Goal: Answer question/provide support: Share knowledge or assist other users

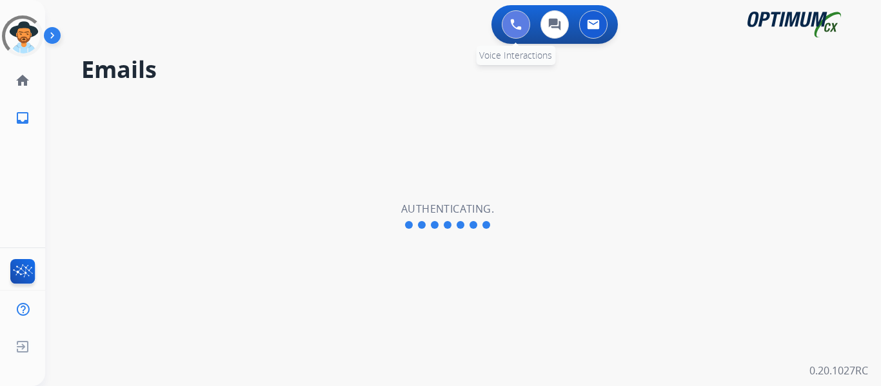
click at [519, 32] on button at bounding box center [516, 24] width 28 height 28
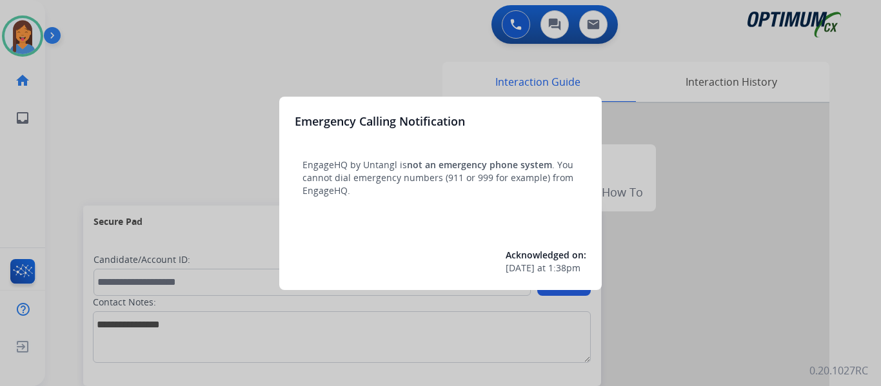
click at [64, 134] on div at bounding box center [440, 193] width 881 height 386
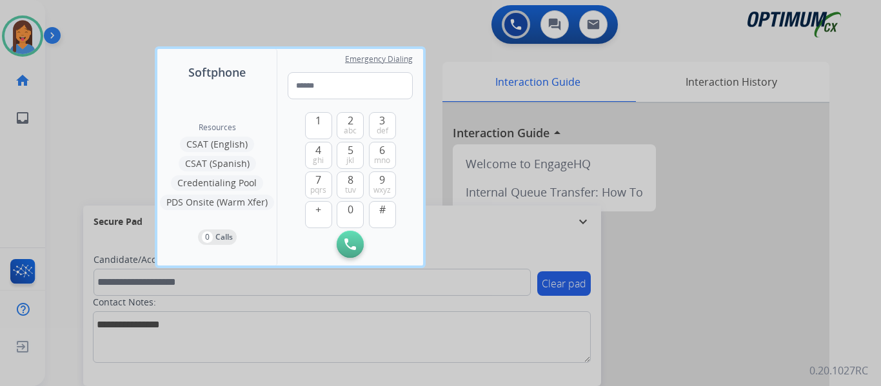
click at [59, 153] on div at bounding box center [440, 193] width 881 height 386
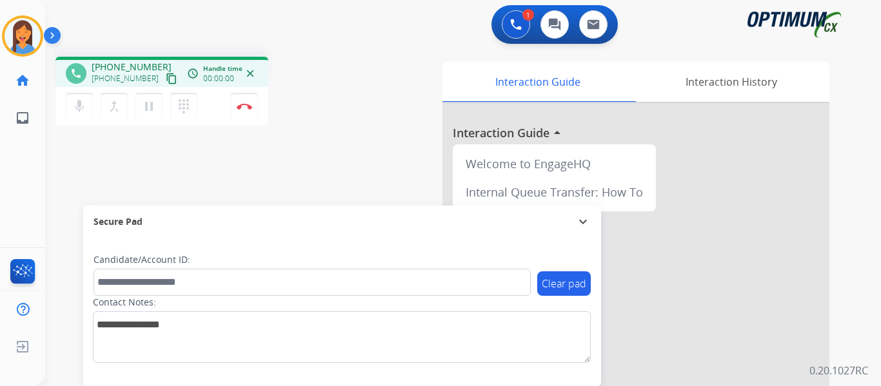
click at [166, 81] on mat-icon "content_copy" at bounding box center [172, 79] width 12 height 12
click at [242, 104] on img at bounding box center [244, 106] width 15 height 6
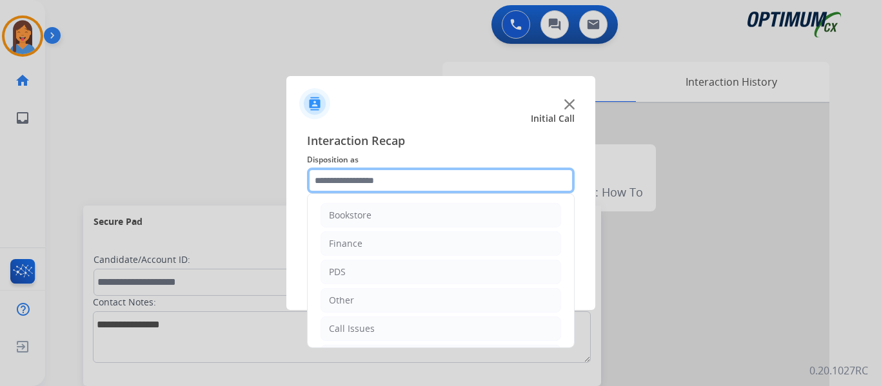
click at [352, 173] on input "text" at bounding box center [441, 181] width 268 height 26
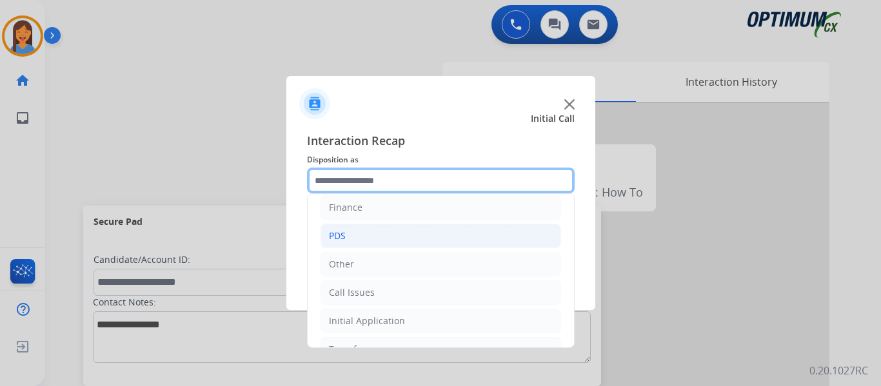
scroll to position [64, 0]
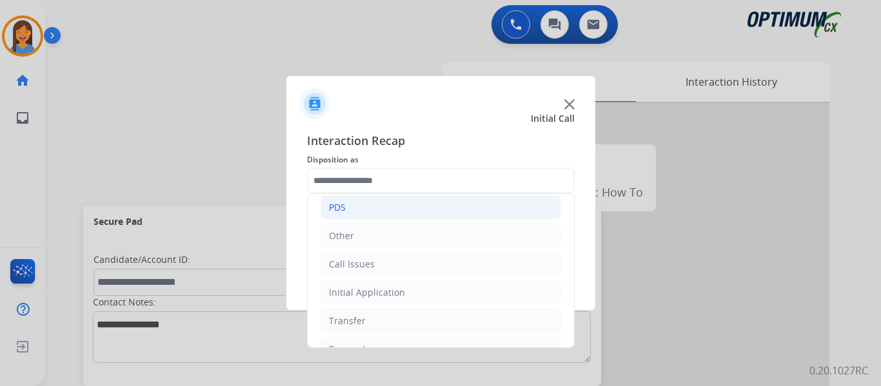
click at [355, 210] on li "PDS" at bounding box center [441, 207] width 241 height 25
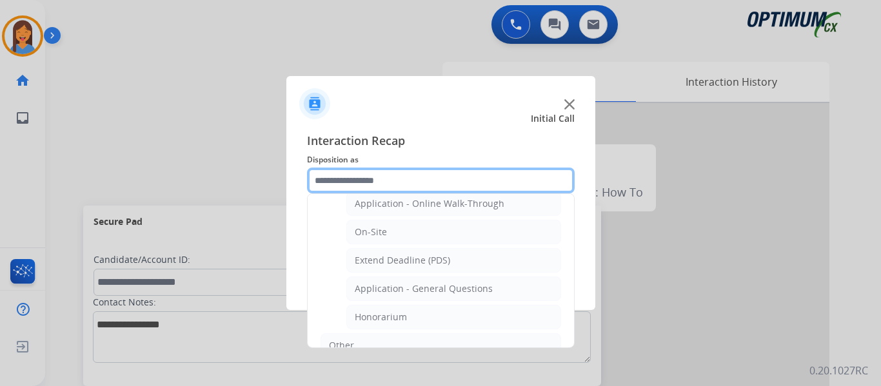
scroll to position [322, 0]
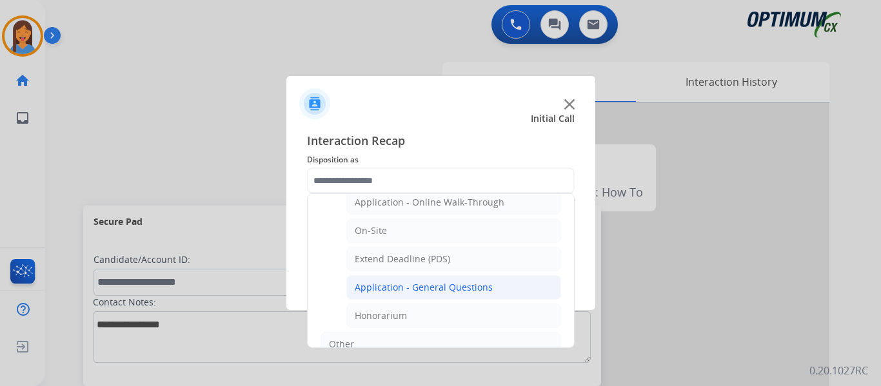
click at [404, 296] on li "Application - General Questions" at bounding box center [453, 287] width 215 height 25
type input "**********"
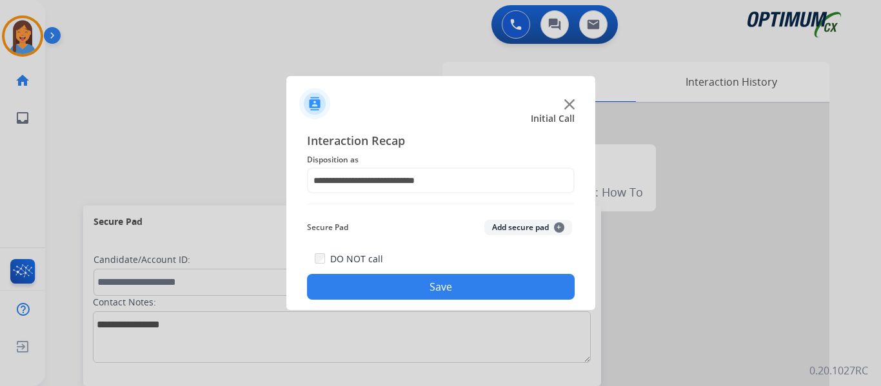
click at [438, 293] on button "Save" at bounding box center [441, 287] width 268 height 26
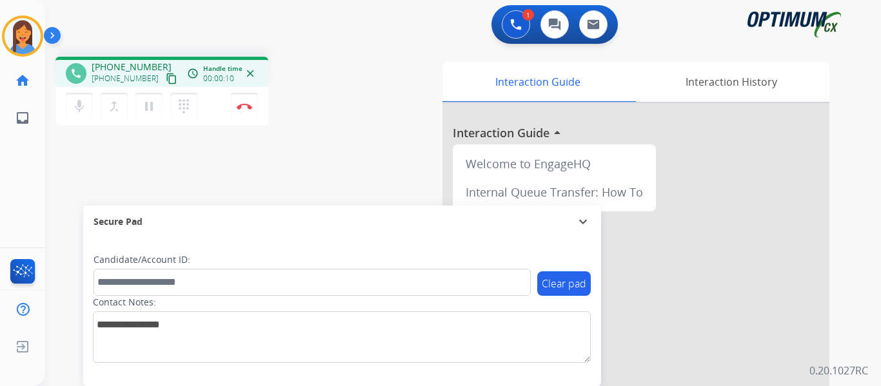
click at [166, 81] on mat-icon "content_copy" at bounding box center [172, 79] width 12 height 12
click at [242, 108] on img at bounding box center [244, 106] width 15 height 6
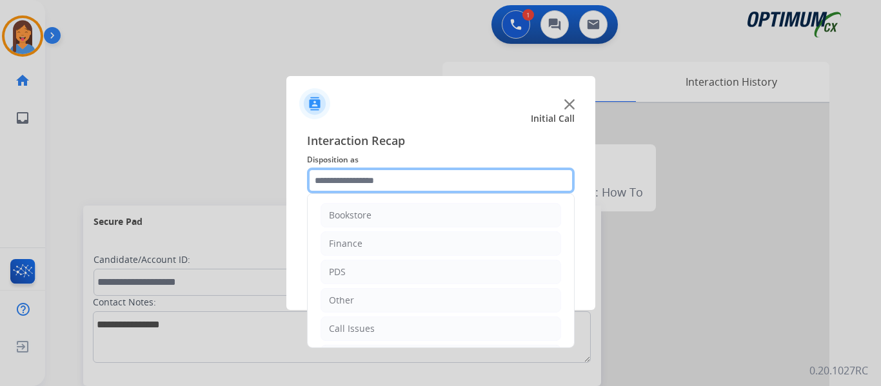
click at [340, 189] on input "text" at bounding box center [441, 181] width 268 height 26
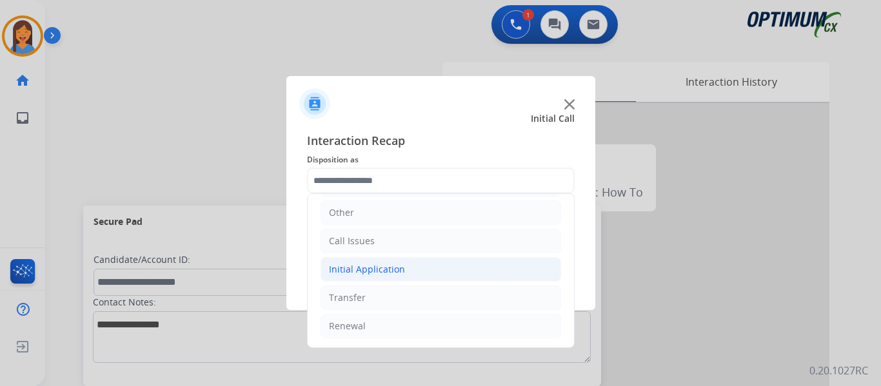
click at [381, 269] on div "Initial Application" at bounding box center [367, 269] width 76 height 13
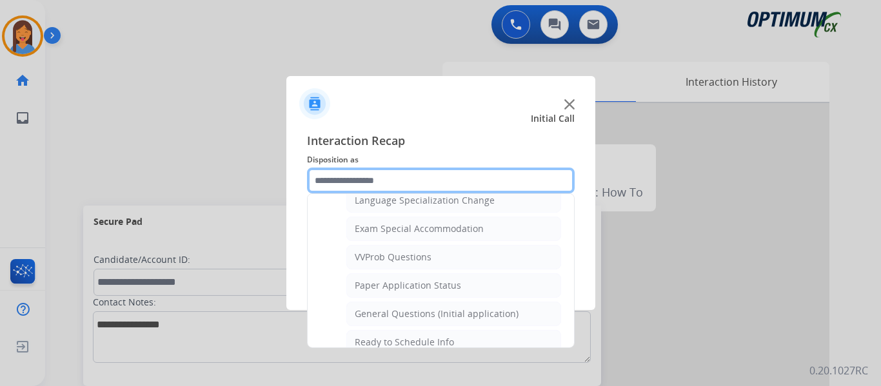
scroll to position [668, 0]
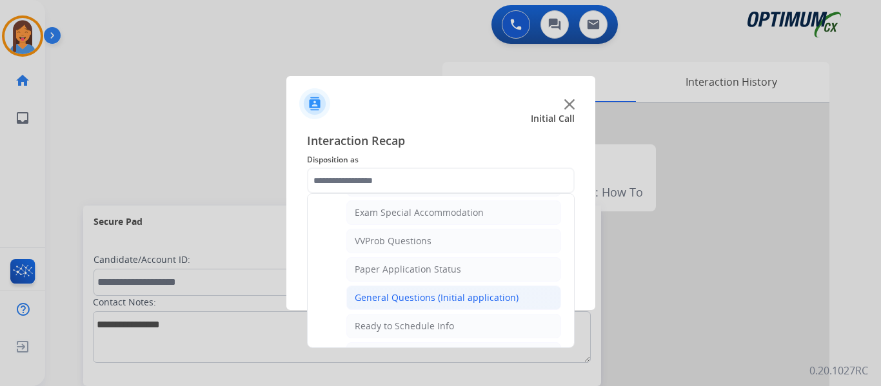
click at [388, 306] on li "General Questions (Initial application)" at bounding box center [453, 298] width 215 height 25
type input "**********"
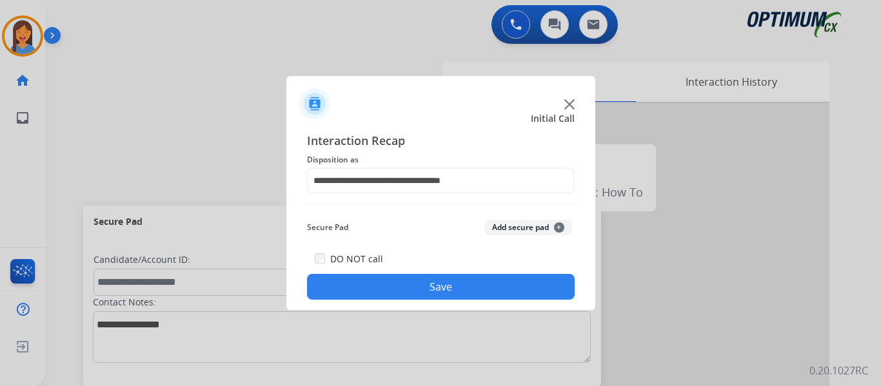
click at [411, 289] on button "Save" at bounding box center [441, 287] width 268 height 26
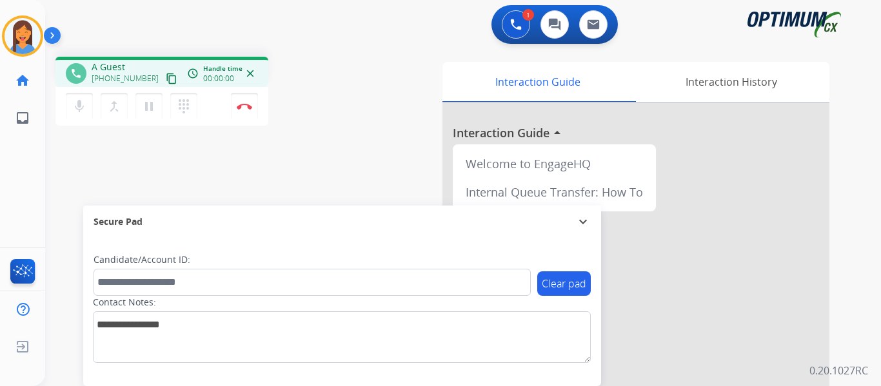
click at [166, 83] on mat-icon "content_copy" at bounding box center [172, 79] width 12 height 12
click at [368, 117] on div "phone [PHONE_NUMBER] [PHONE_NUMBER] content_copy access_time Call metrics Queue…" at bounding box center [214, 93] width 319 height 73
click at [332, 167] on div "phone [PHONE_NUMBER] [PHONE_NUMBER] content_copy access_time Call metrics Queue…" at bounding box center [447, 315] width 805 height 538
click at [408, 104] on div "Interaction Guide Interaction History Interaction Guide arrow_drop_up Welcome t…" at bounding box center [604, 323] width 450 height 522
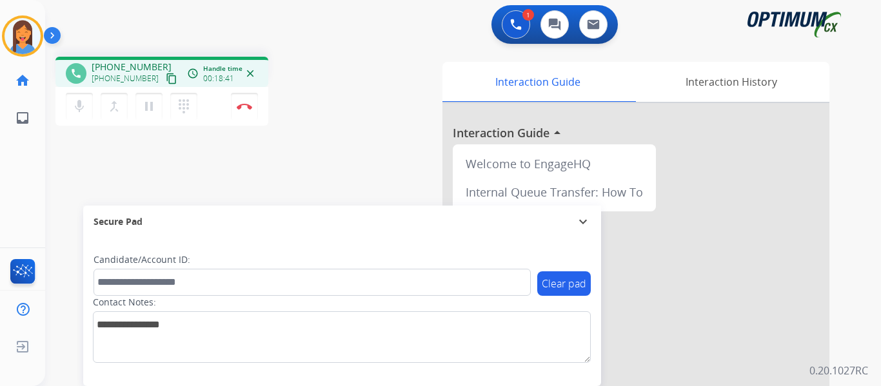
click at [373, 186] on div "phone [PHONE_NUMBER] [PHONE_NUMBER] content_copy access_time Call metrics Queue…" at bounding box center [447, 315] width 805 height 538
click at [246, 110] on button "Disconnect" at bounding box center [244, 106] width 27 height 27
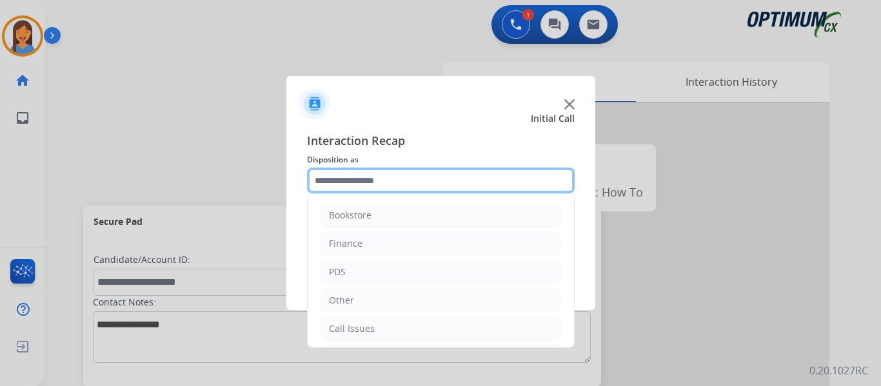
click at [373, 188] on input "text" at bounding box center [441, 181] width 268 height 26
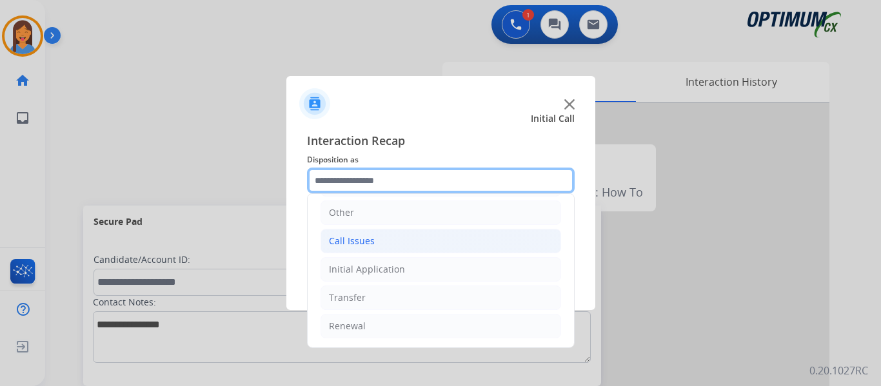
scroll to position [23, 0]
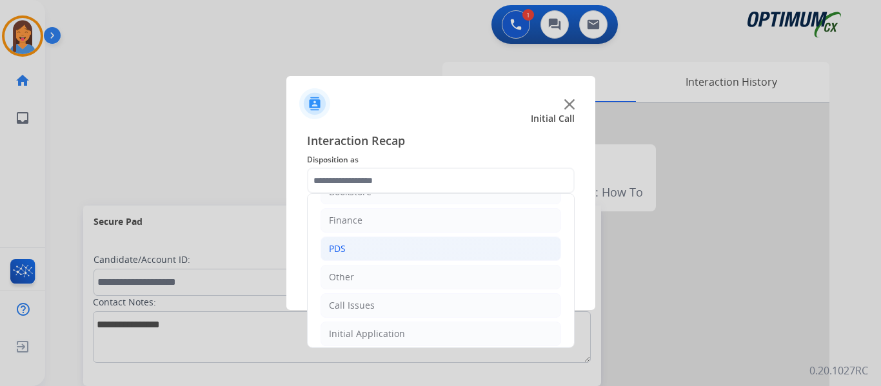
click at [355, 248] on li "PDS" at bounding box center [441, 249] width 241 height 25
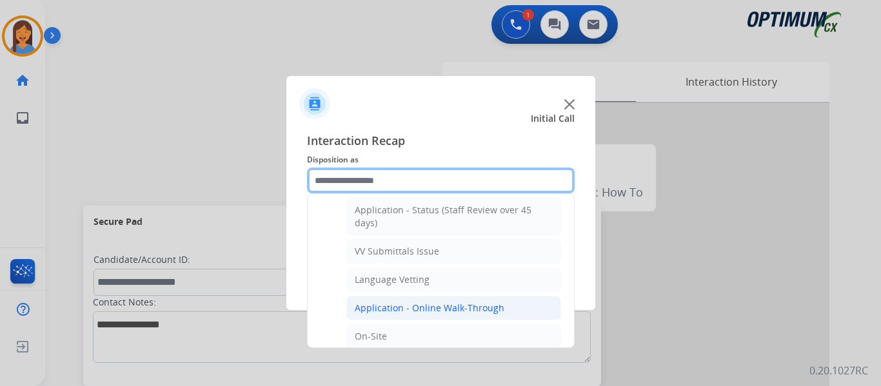
scroll to position [281, 0]
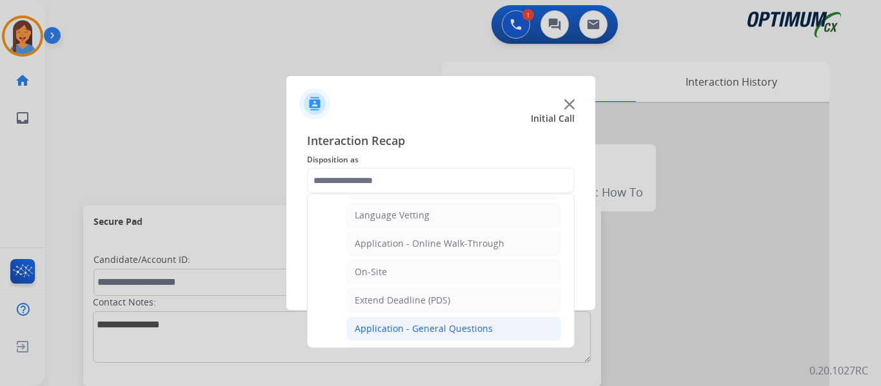
click at [411, 326] on div "Application - General Questions" at bounding box center [424, 328] width 138 height 13
type input "**********"
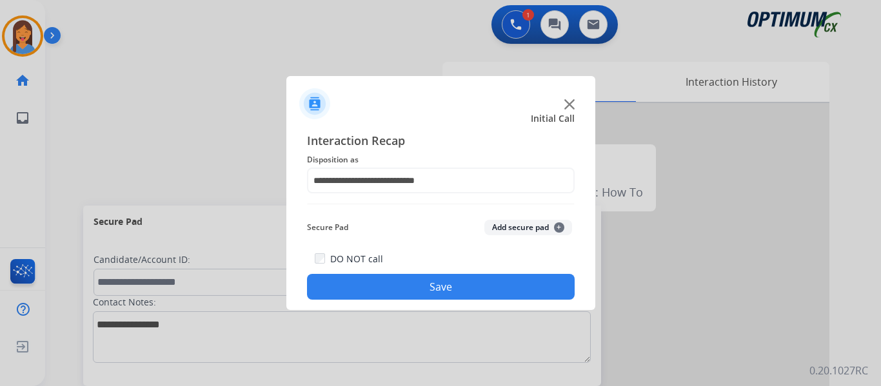
click at [396, 293] on button "Save" at bounding box center [441, 287] width 268 height 26
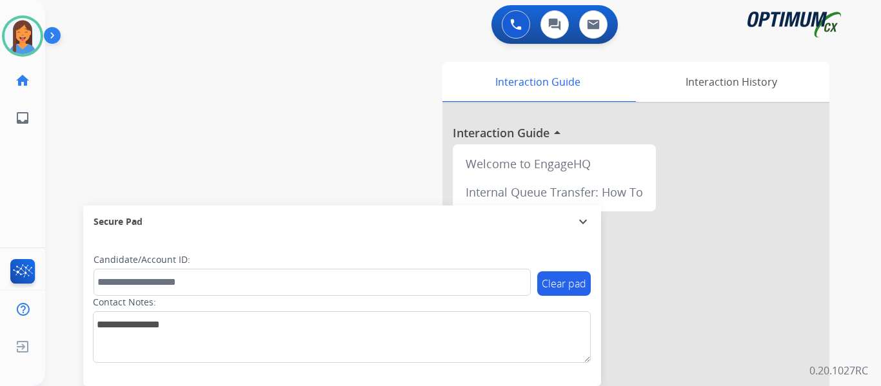
drag, startPoint x: 11, startPoint y: 34, endPoint x: 60, endPoint y: 40, distance: 49.4
click at [11, 34] on img at bounding box center [23, 36] width 36 height 36
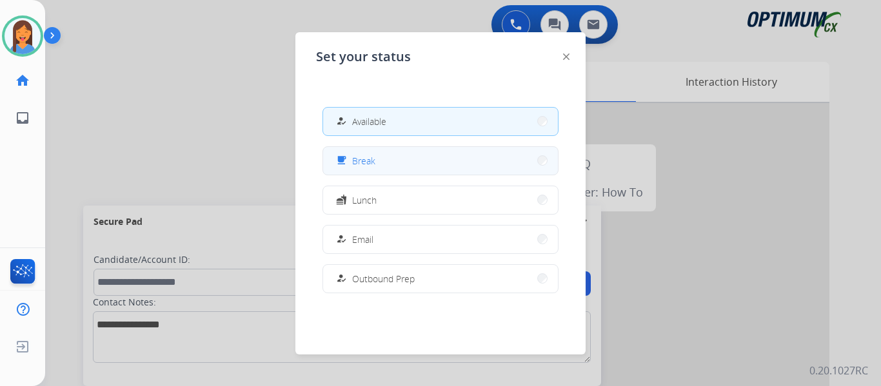
click at [361, 161] on span "Break" at bounding box center [363, 161] width 23 height 14
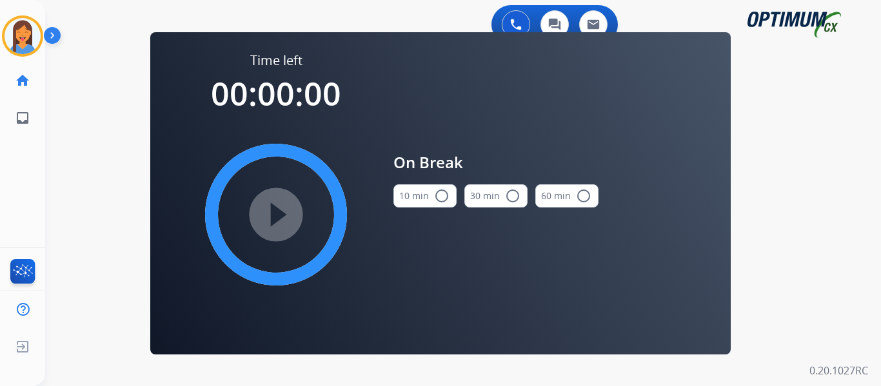
click at [430, 195] on button "10 min radio_button_unchecked" at bounding box center [424, 195] width 63 height 23
click at [279, 215] on mat-icon "play_circle_filled" at bounding box center [275, 214] width 15 height 15
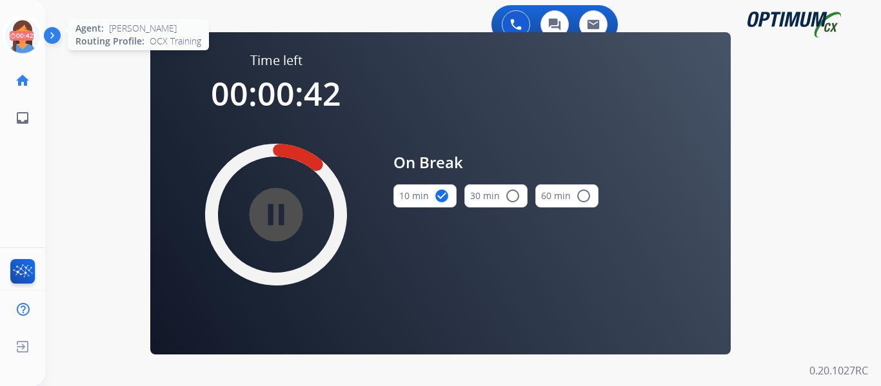
click at [23, 35] on icon at bounding box center [23, 36] width 42 height 42
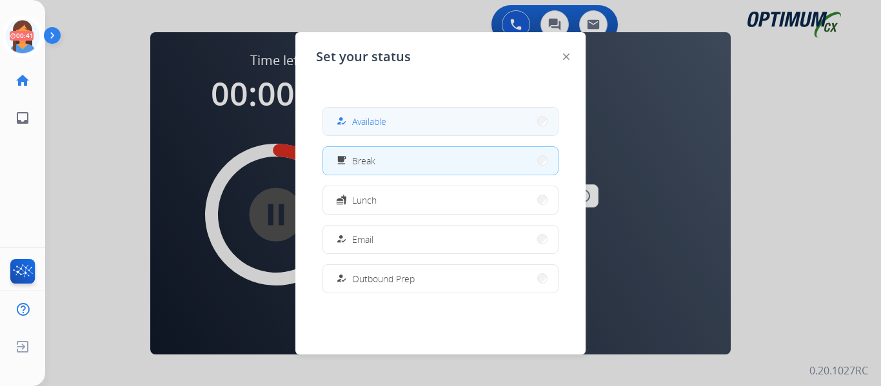
click at [360, 124] on span "Available" at bounding box center [369, 122] width 34 height 14
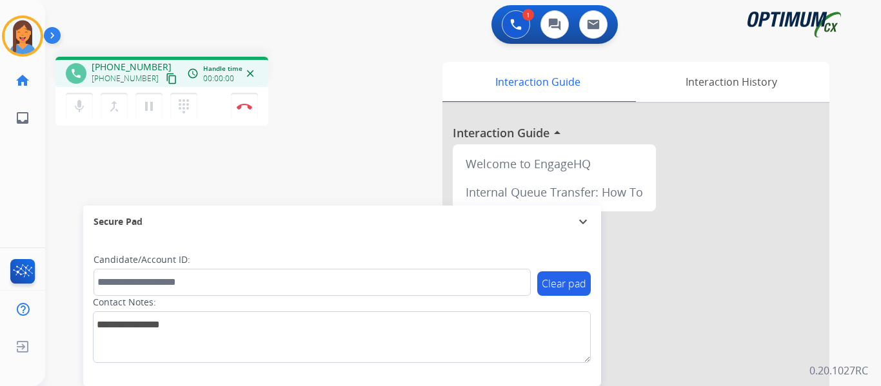
click at [166, 75] on mat-icon "content_copy" at bounding box center [172, 79] width 12 height 12
click at [242, 105] on img at bounding box center [244, 106] width 15 height 6
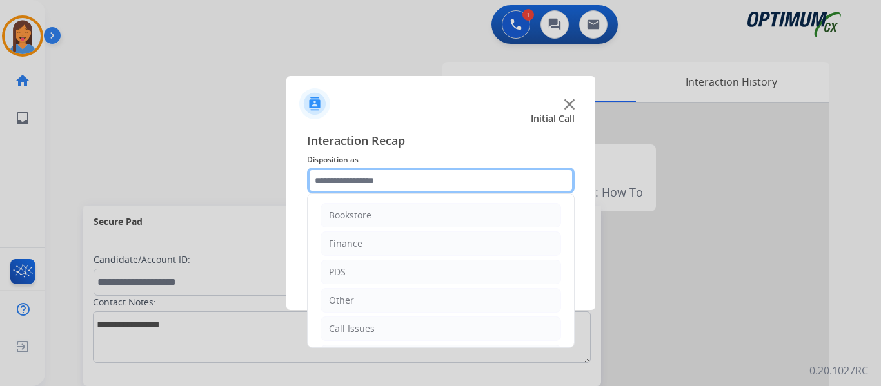
click at [366, 190] on input "text" at bounding box center [441, 181] width 268 height 26
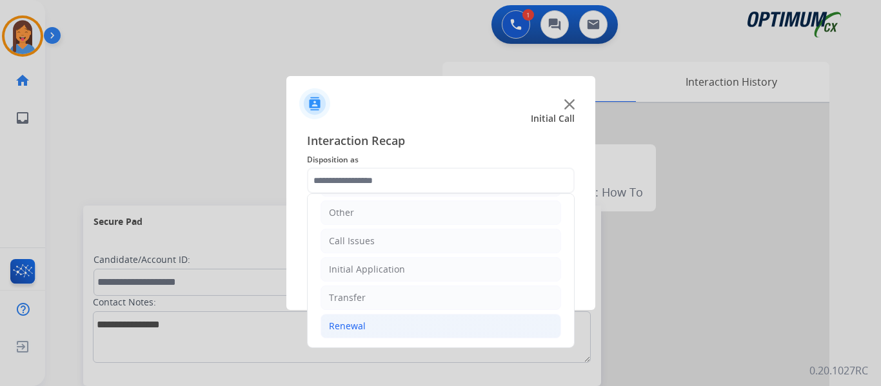
click at [353, 331] on div "Renewal" at bounding box center [347, 326] width 37 height 13
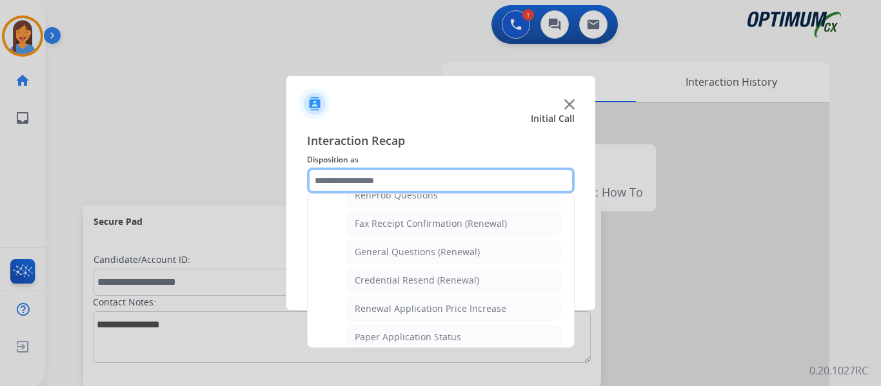
scroll to position [346, 0]
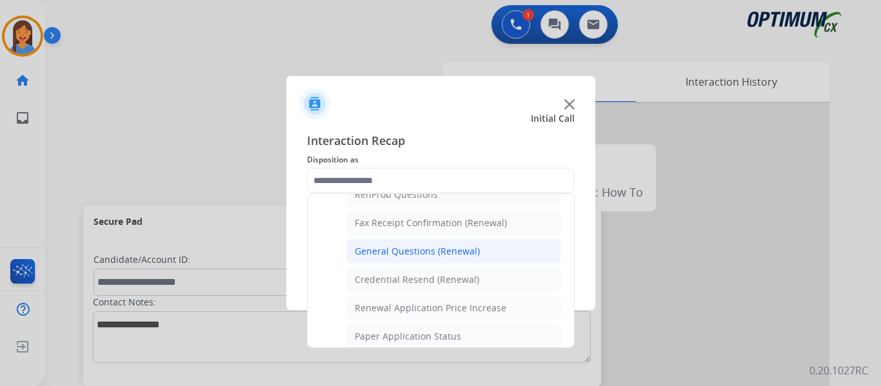
click at [399, 249] on div "General Questions (Renewal)" at bounding box center [417, 251] width 125 height 13
type input "**********"
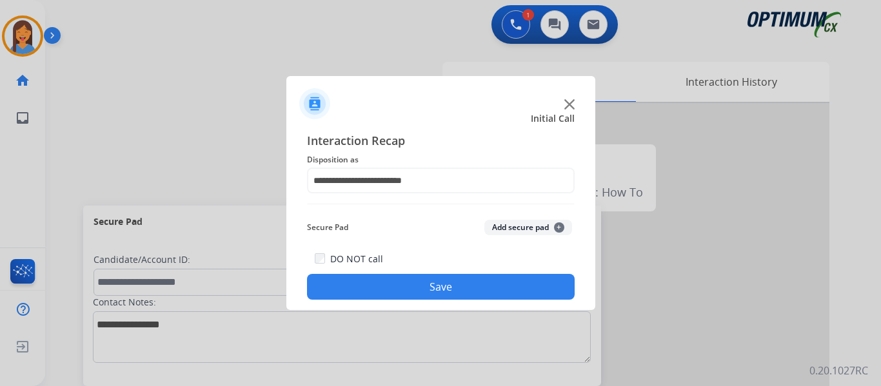
click at [404, 284] on button "Save" at bounding box center [441, 287] width 268 height 26
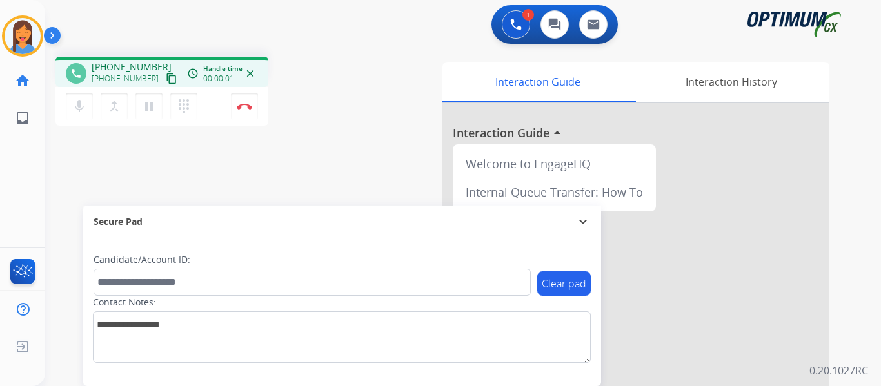
drag, startPoint x: 159, startPoint y: 80, endPoint x: 298, endPoint y: 99, distance: 140.6
click at [166, 80] on mat-icon "content_copy" at bounding box center [172, 79] width 12 height 12
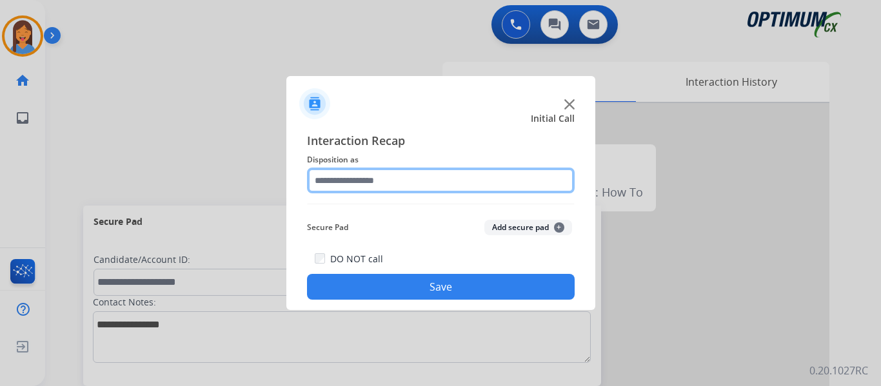
click at [362, 174] on input "text" at bounding box center [441, 181] width 268 height 26
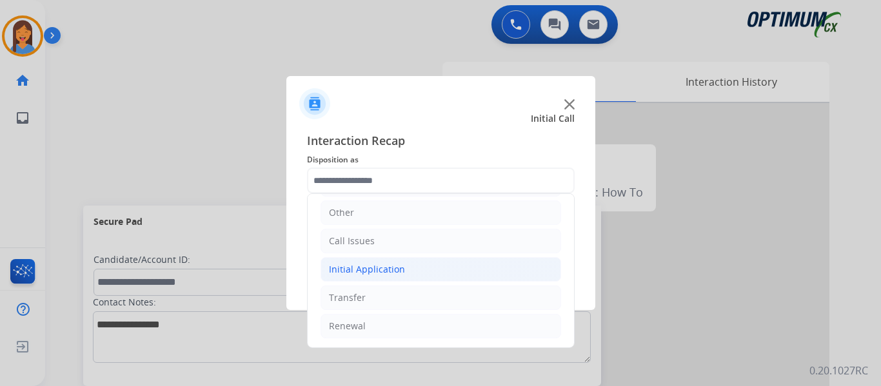
click at [363, 281] on li "Initial Application" at bounding box center [441, 269] width 241 height 25
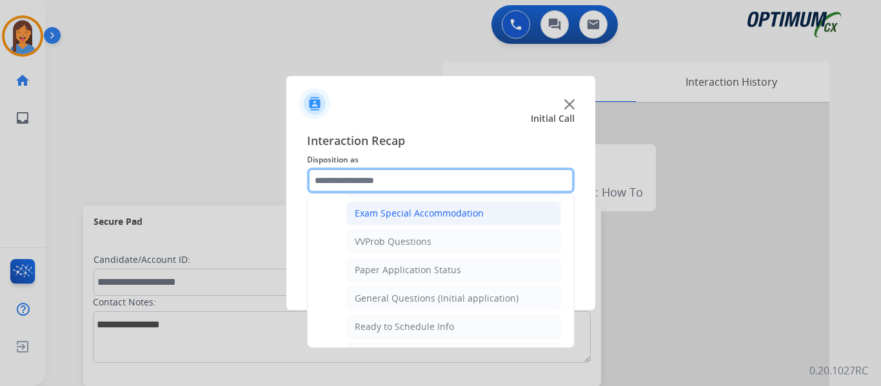
scroll to position [668, 0]
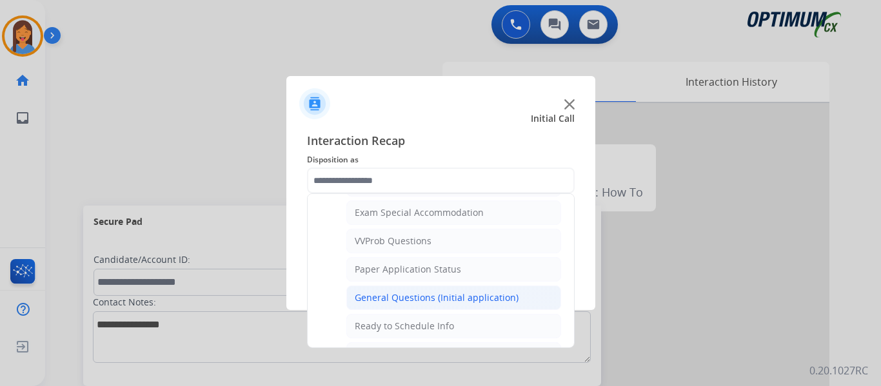
click at [413, 305] on li "General Questions (Initial application)" at bounding box center [453, 298] width 215 height 25
type input "**********"
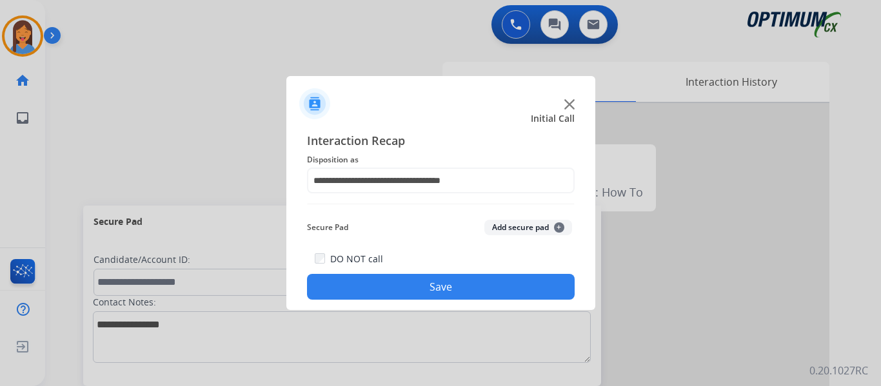
click at [410, 278] on button "Save" at bounding box center [441, 287] width 268 height 26
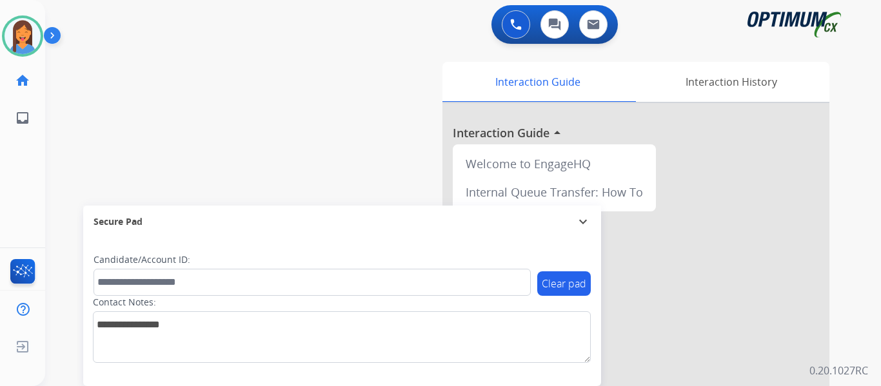
click at [336, 123] on div "swap_horiz Break voice bridge close_fullscreen Connect 3-Way Call merge_type Se…" at bounding box center [447, 315] width 805 height 538
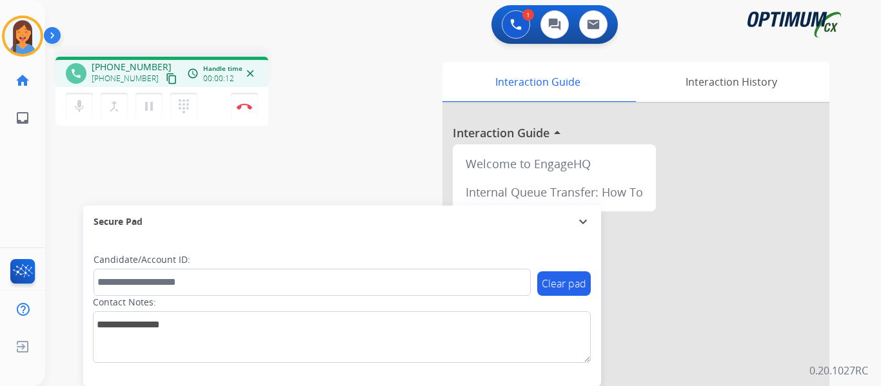
click at [166, 77] on mat-icon "content_copy" at bounding box center [172, 79] width 12 height 12
click at [243, 114] on button "Disconnect" at bounding box center [244, 106] width 27 height 27
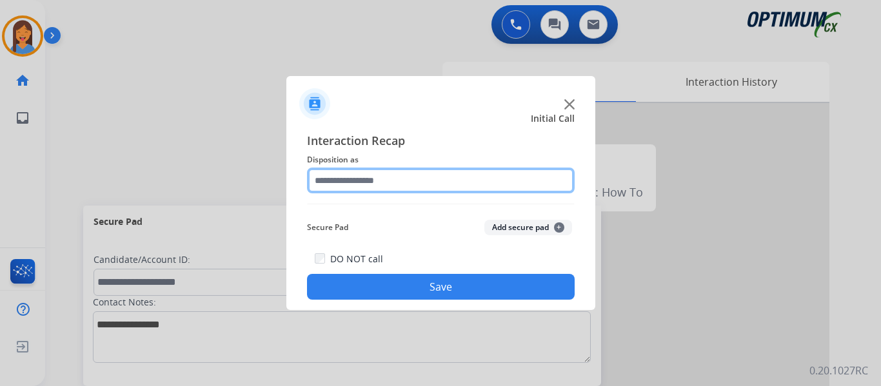
click at [373, 190] on input "text" at bounding box center [441, 181] width 268 height 26
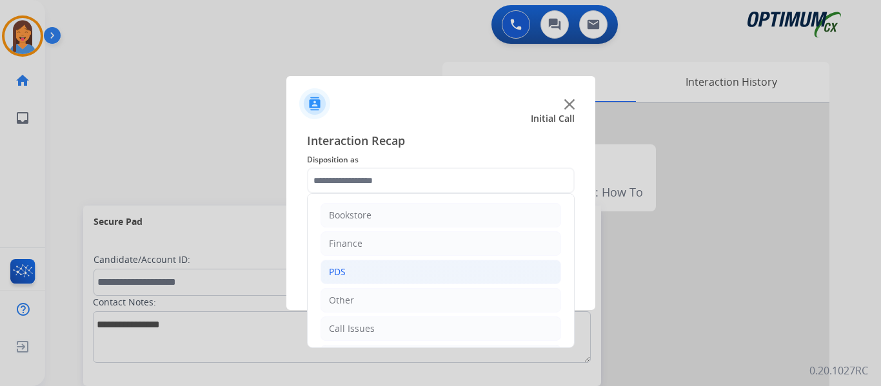
click at [356, 265] on li "PDS" at bounding box center [441, 272] width 241 height 25
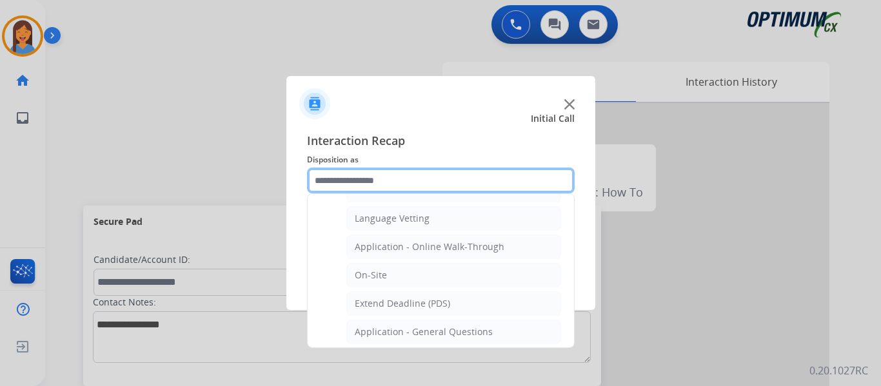
scroll to position [322, 0]
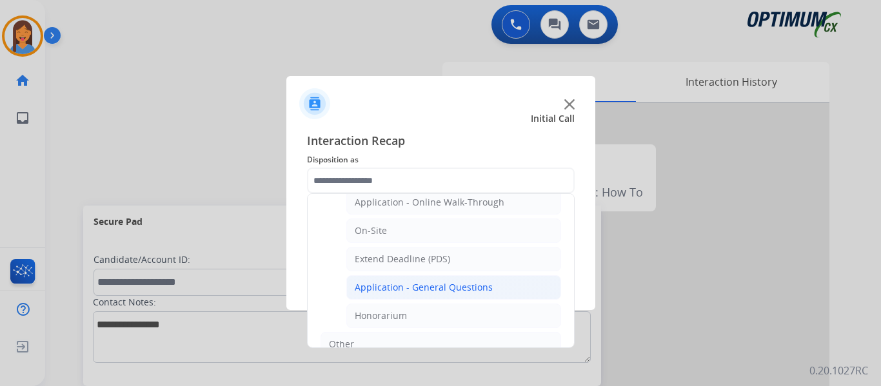
click at [412, 286] on div "Application - General Questions" at bounding box center [424, 287] width 138 height 13
type input "**********"
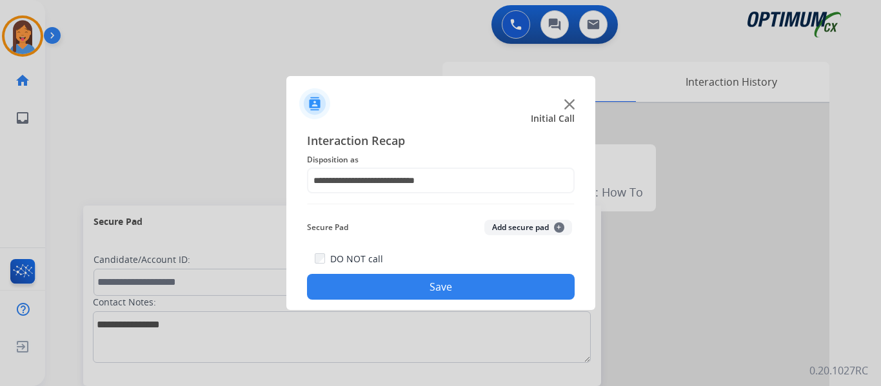
click at [413, 286] on button "Save" at bounding box center [441, 287] width 268 height 26
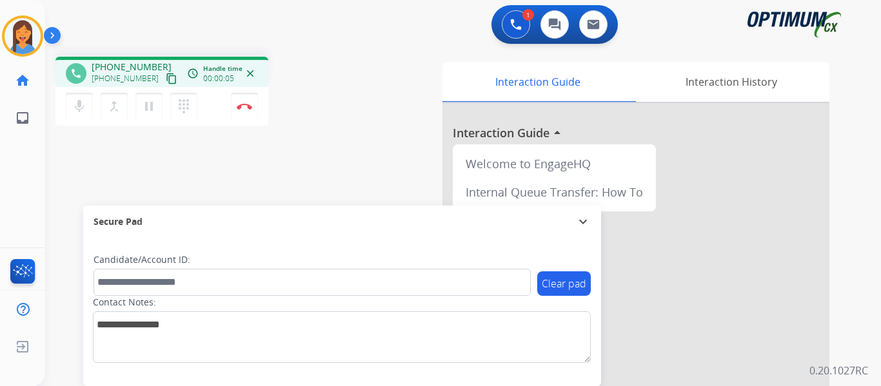
click at [166, 78] on mat-icon "content_copy" at bounding box center [172, 79] width 12 height 12
click at [242, 107] on img at bounding box center [244, 106] width 15 height 6
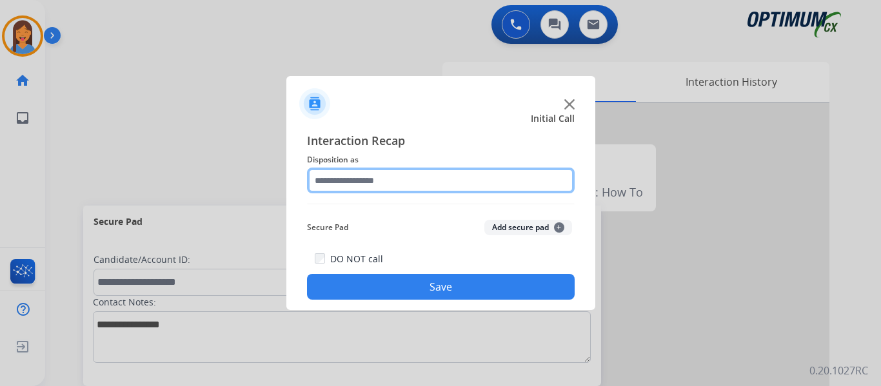
click at [349, 175] on input "text" at bounding box center [441, 181] width 268 height 26
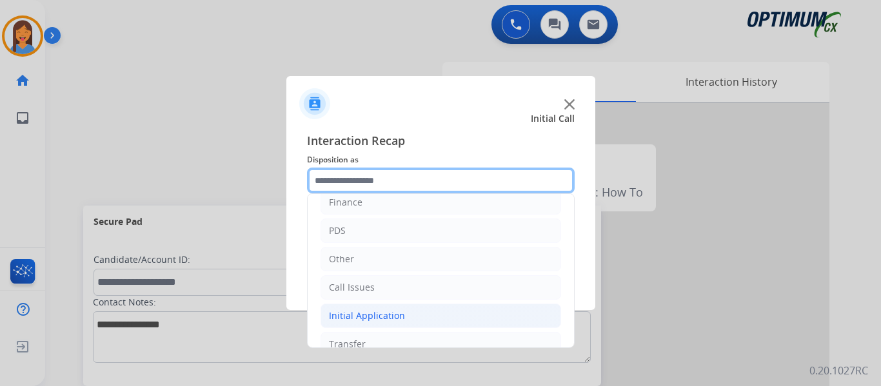
scroll to position [88, 0]
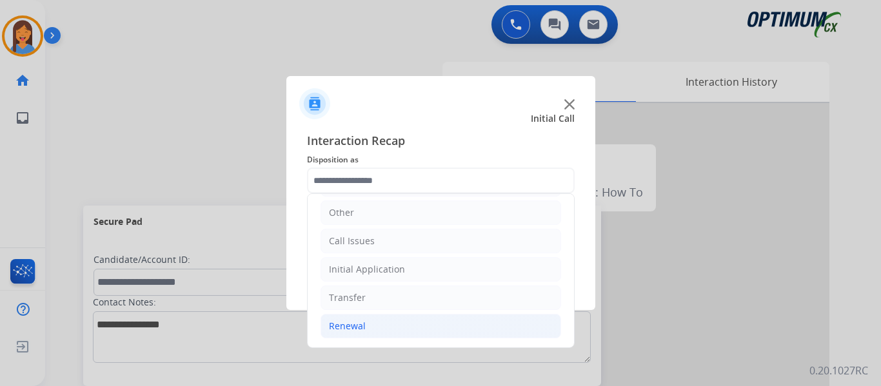
click at [359, 331] on div "Renewal" at bounding box center [347, 326] width 37 height 13
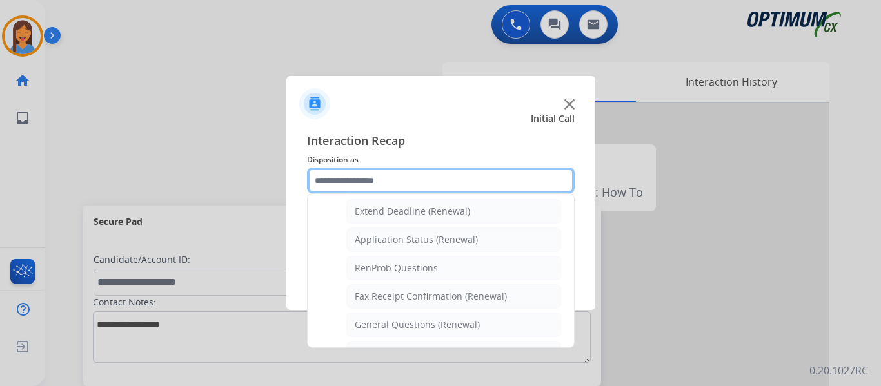
scroll to position [346, 0]
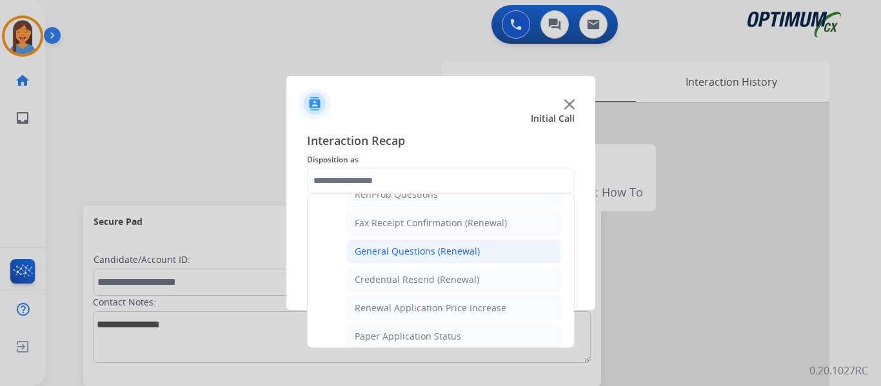
click at [402, 252] on div "General Questions (Renewal)" at bounding box center [417, 251] width 125 height 13
type input "**********"
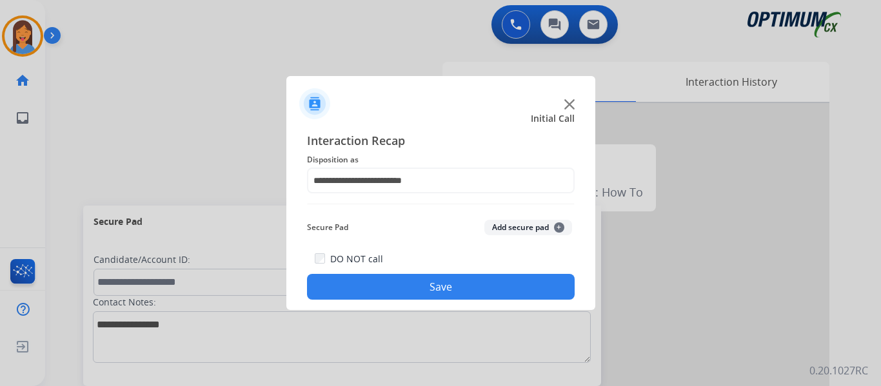
click at [424, 292] on button "Save" at bounding box center [441, 287] width 268 height 26
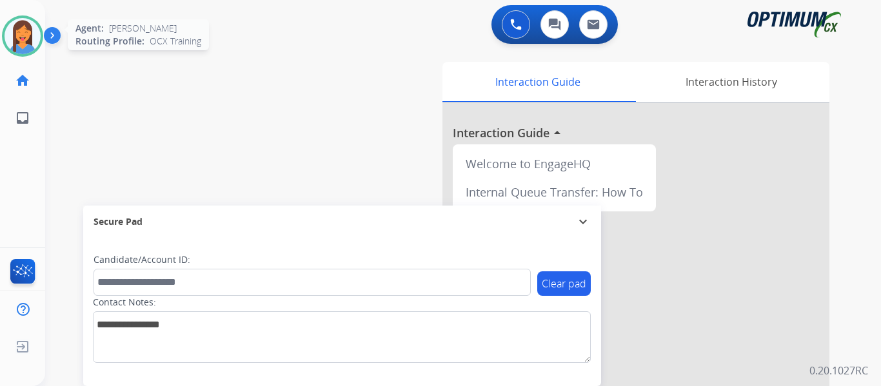
click at [28, 40] on img at bounding box center [23, 36] width 36 height 36
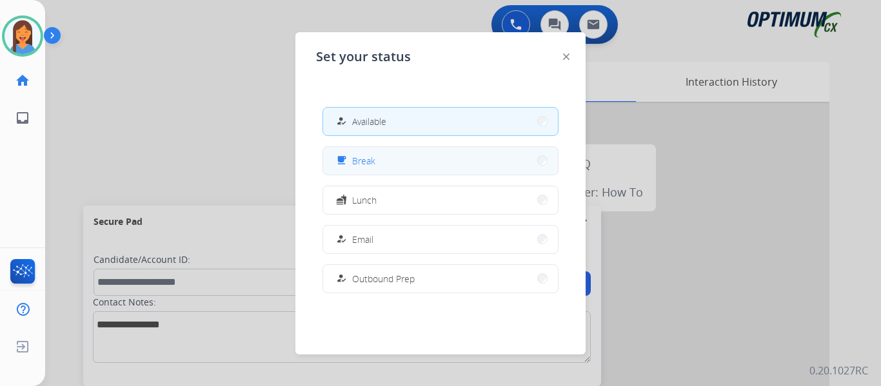
click at [361, 157] on span "Break" at bounding box center [363, 161] width 23 height 14
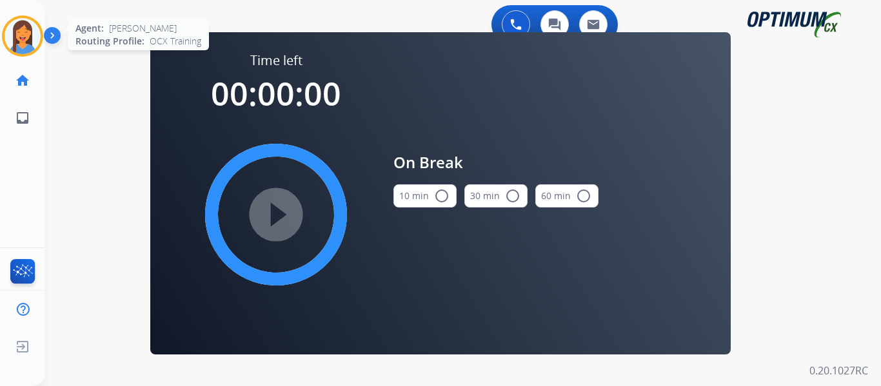
click at [17, 44] on img at bounding box center [23, 36] width 36 height 36
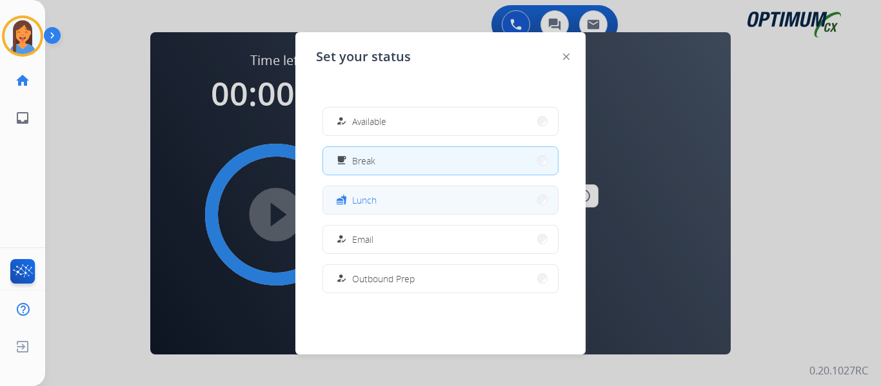
click at [375, 201] on span "Lunch" at bounding box center [364, 200] width 25 height 14
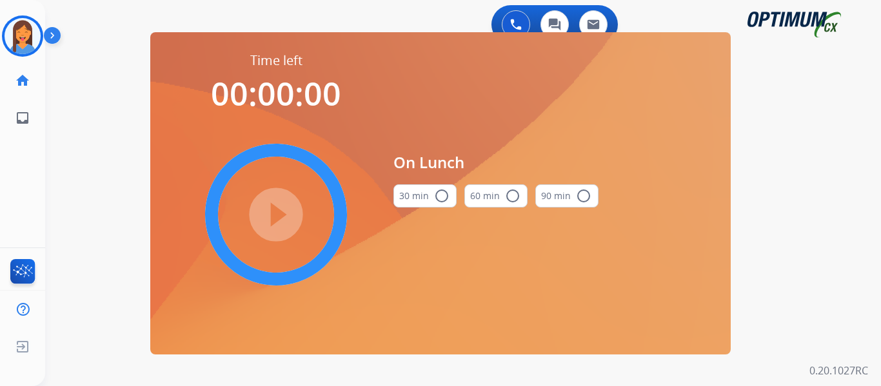
click at [432, 201] on button "30 min radio_button_unchecked" at bounding box center [424, 195] width 63 height 23
click at [270, 212] on mat-icon "play_circle_filled" at bounding box center [275, 214] width 15 height 15
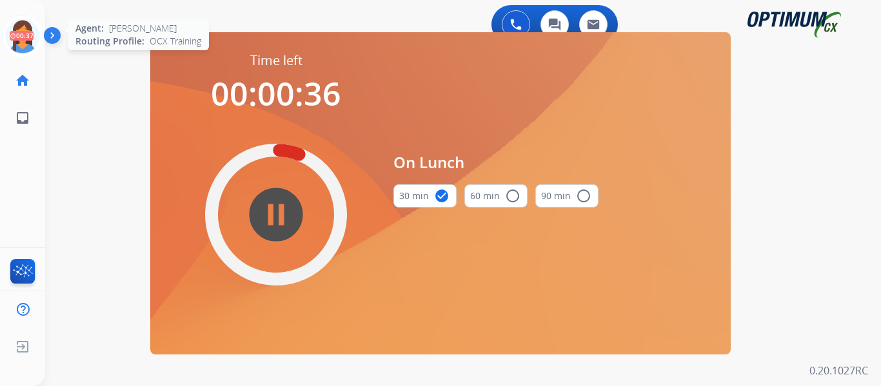
drag, startPoint x: 21, startPoint y: 41, endPoint x: 38, endPoint y: 41, distance: 17.4
click at [21, 41] on icon at bounding box center [23, 36] width 42 height 42
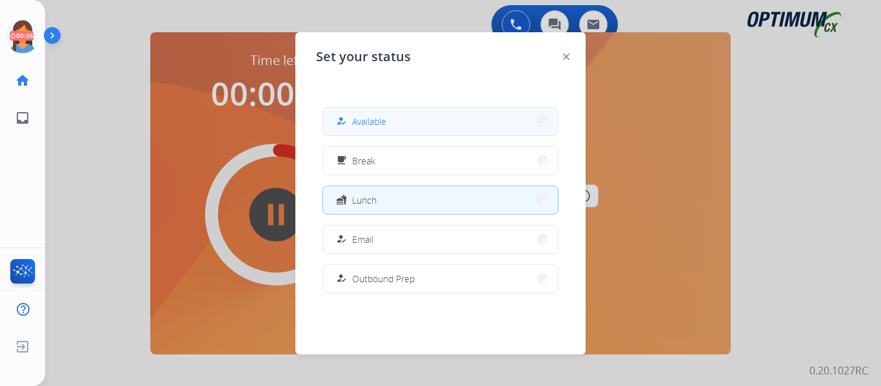
click at [367, 121] on span "Available" at bounding box center [369, 122] width 34 height 14
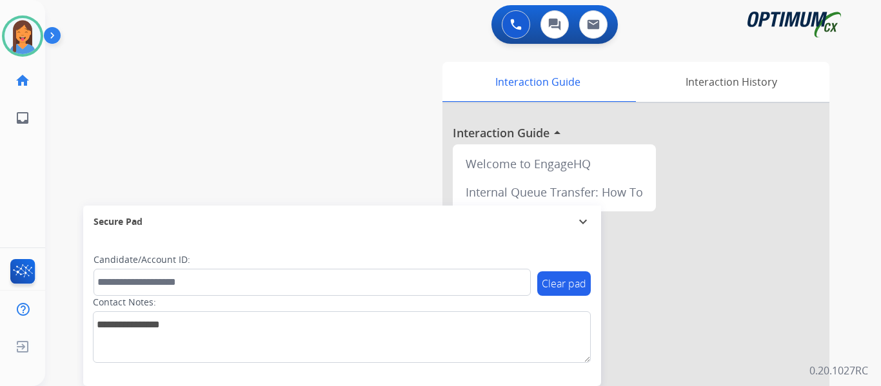
click at [46, 217] on div "swap_horiz Break voice bridge close_fullscreen Connect 3-Way Call merge_type Se…" at bounding box center [447, 315] width 805 height 538
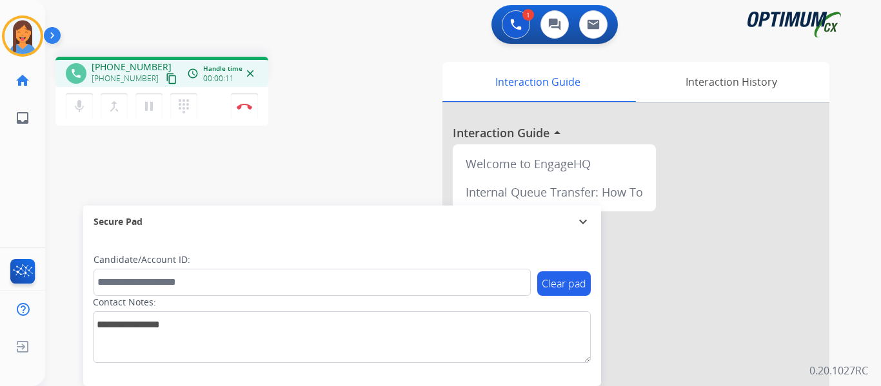
click at [166, 82] on mat-icon "content_copy" at bounding box center [172, 79] width 12 height 12
click at [246, 112] on button "Disconnect" at bounding box center [244, 106] width 27 height 27
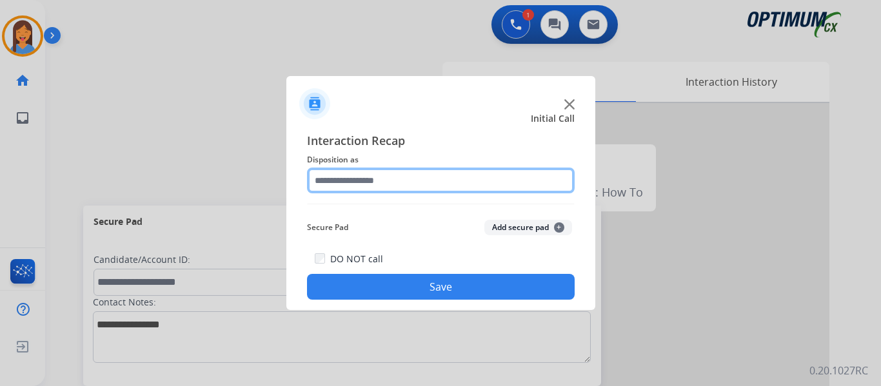
click at [379, 180] on input "text" at bounding box center [441, 181] width 268 height 26
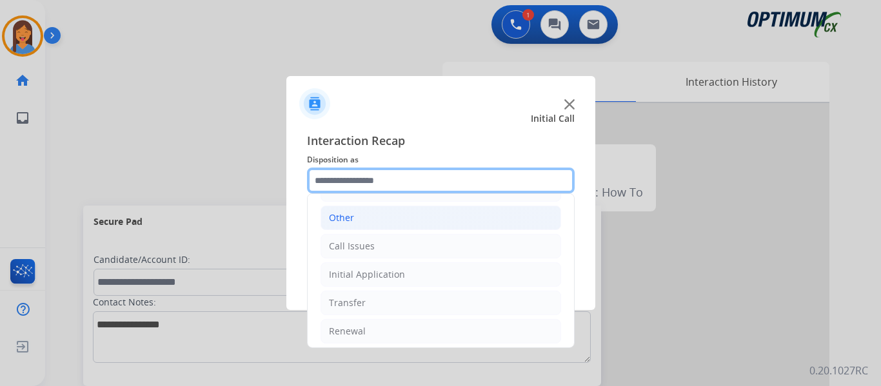
scroll to position [88, 0]
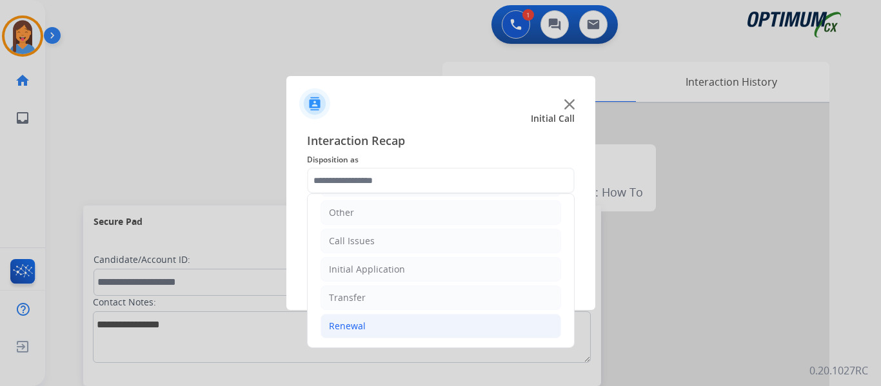
click at [346, 326] on div "Renewal" at bounding box center [347, 326] width 37 height 13
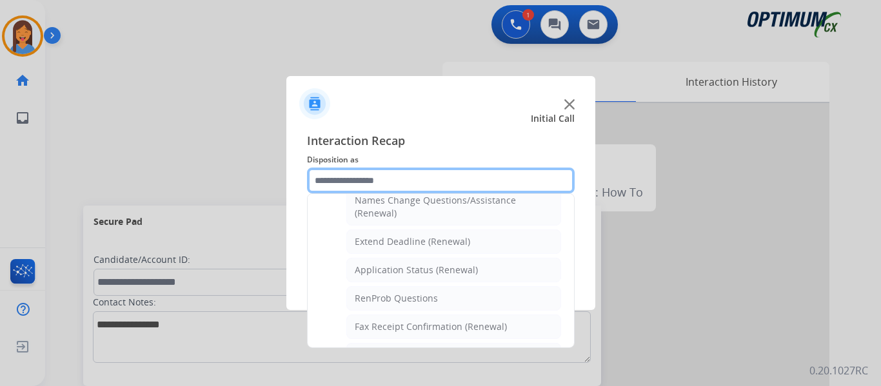
scroll to position [281, 0]
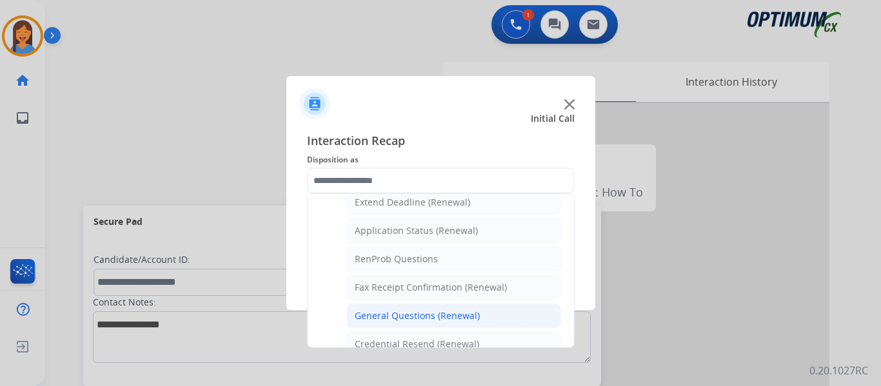
click at [409, 319] on div "General Questions (Renewal)" at bounding box center [417, 316] width 125 height 13
type input "**********"
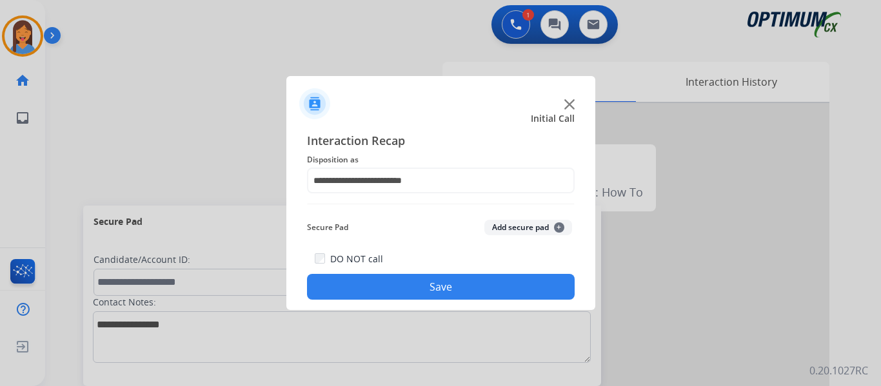
click at [419, 290] on button "Save" at bounding box center [441, 287] width 268 height 26
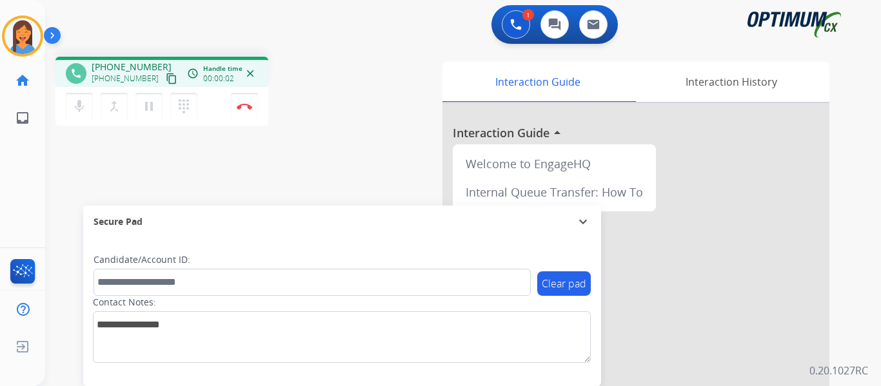
click at [166, 79] on mat-icon "content_copy" at bounding box center [172, 79] width 12 height 12
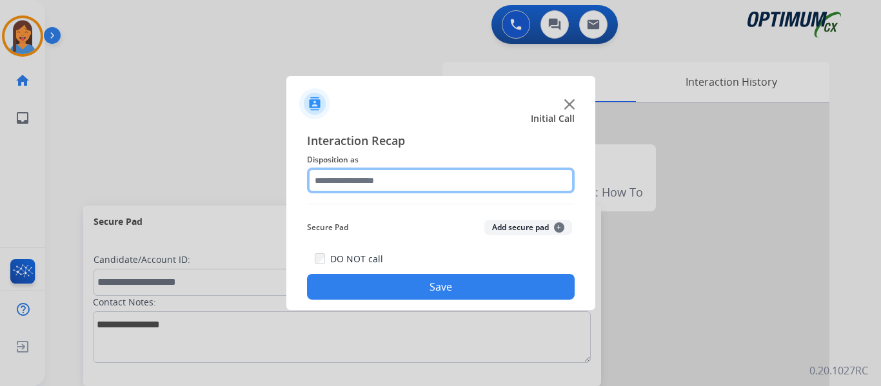
drag, startPoint x: 381, startPoint y: 178, endPoint x: 391, endPoint y: 192, distance: 17.4
click at [381, 178] on input "text" at bounding box center [441, 181] width 268 height 26
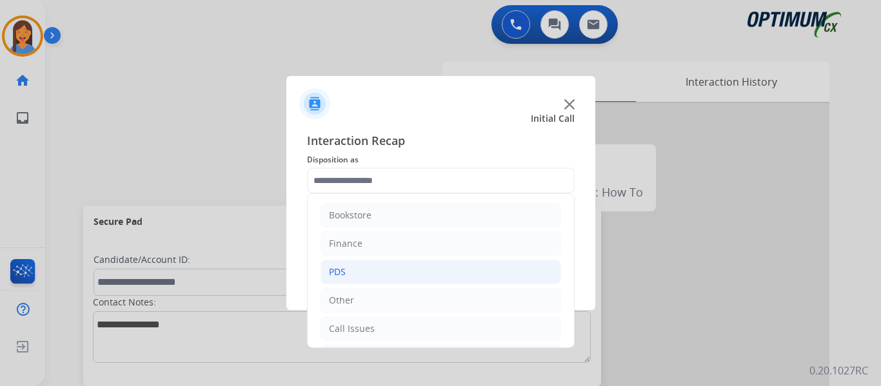
click at [342, 272] on div "PDS" at bounding box center [337, 272] width 17 height 13
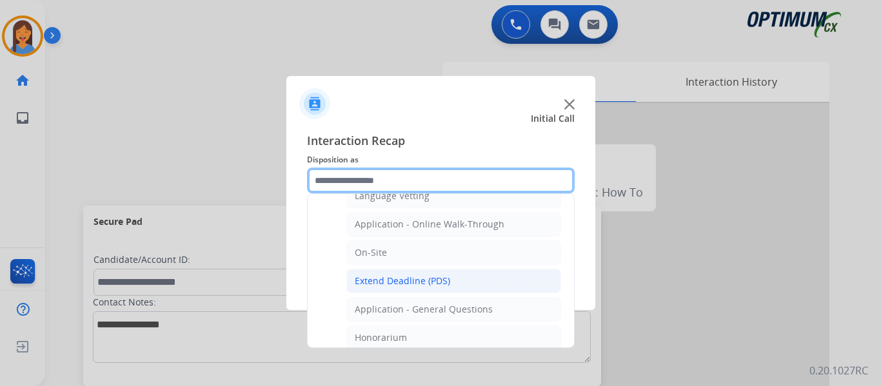
scroll to position [322, 0]
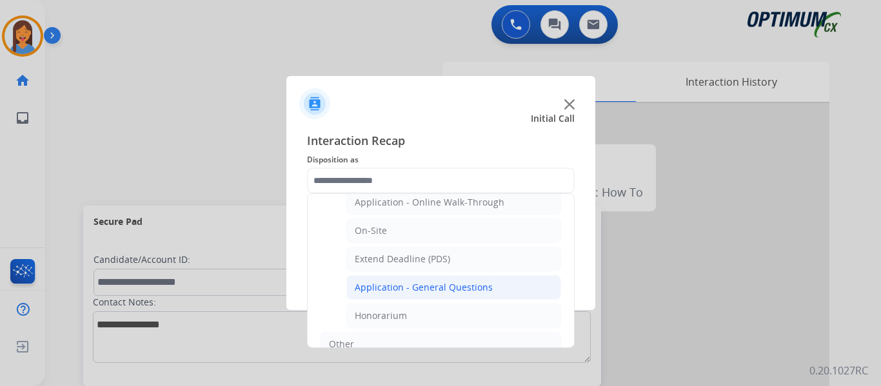
click at [416, 292] on div "Application - General Questions" at bounding box center [424, 287] width 138 height 13
type input "**********"
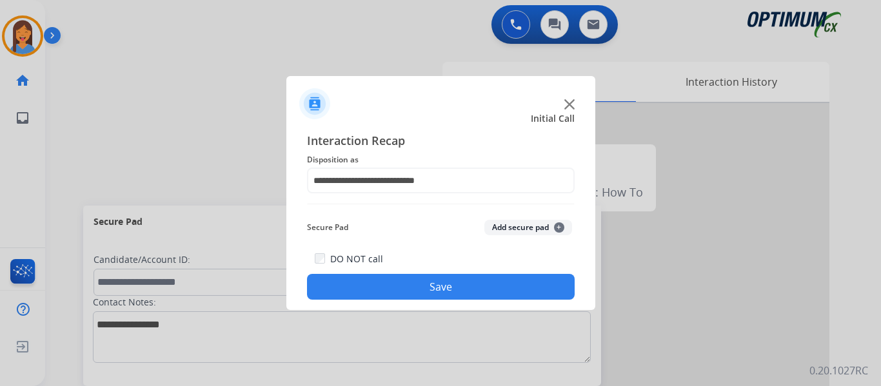
click at [416, 292] on button "Save" at bounding box center [441, 287] width 268 height 26
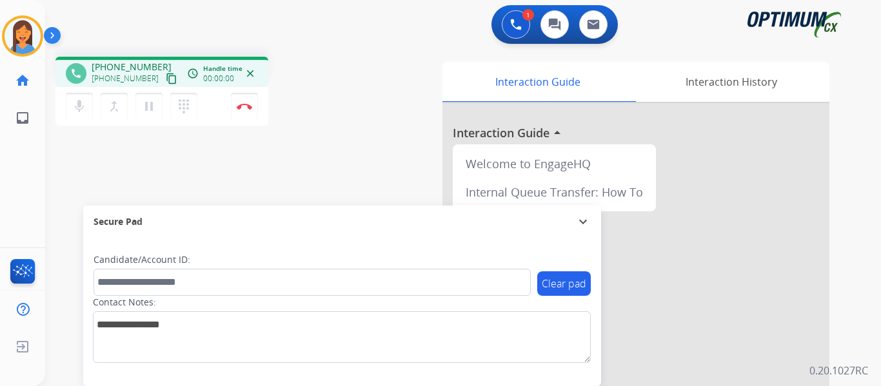
click at [166, 81] on mat-icon "content_copy" at bounding box center [172, 79] width 12 height 12
click at [249, 106] on img at bounding box center [244, 106] width 15 height 6
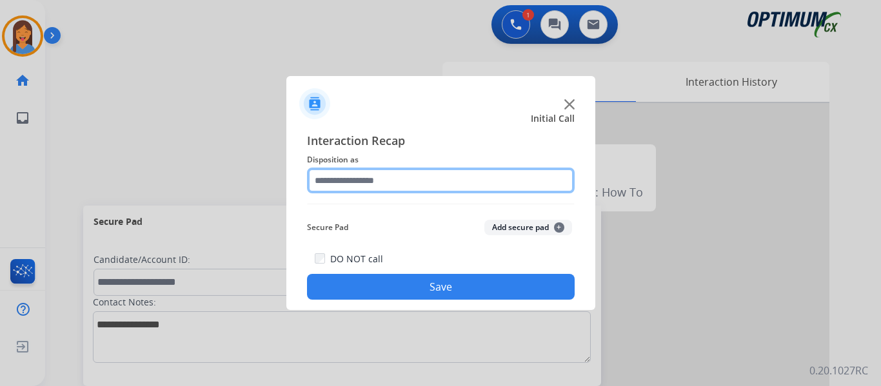
click at [397, 188] on input "text" at bounding box center [441, 181] width 268 height 26
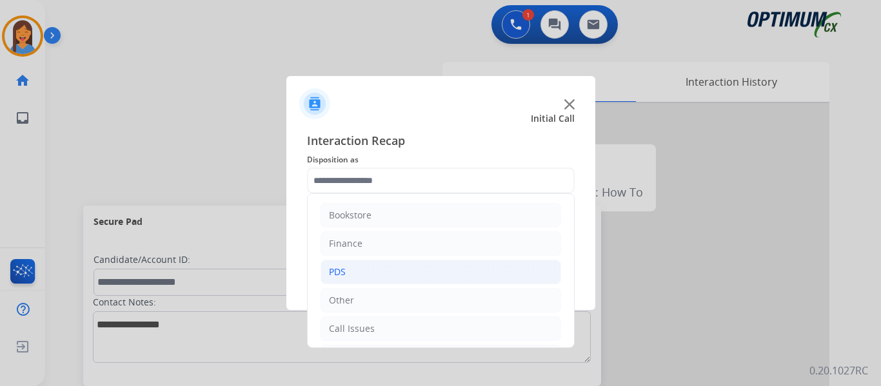
click at [359, 275] on li "PDS" at bounding box center [441, 272] width 241 height 25
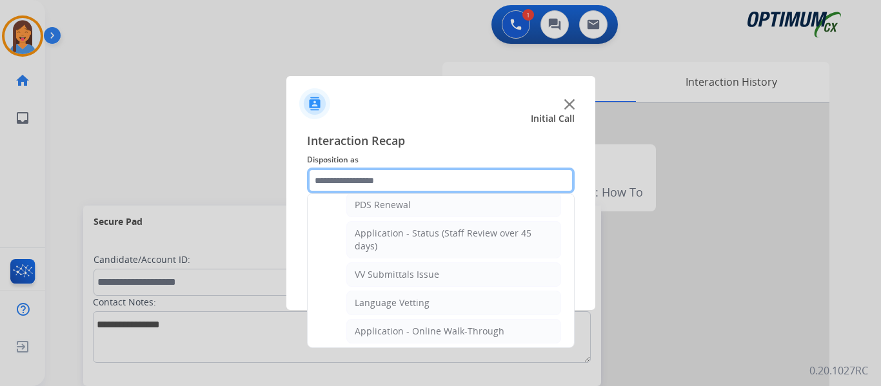
scroll to position [129, 0]
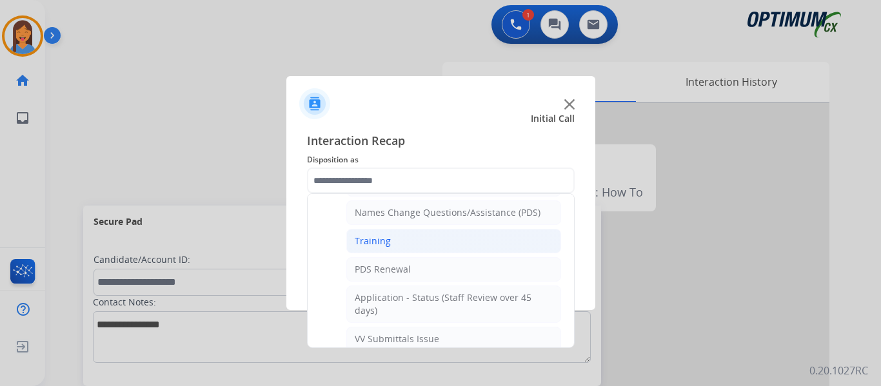
click at [365, 239] on div "Training" at bounding box center [373, 241] width 36 height 13
type input "********"
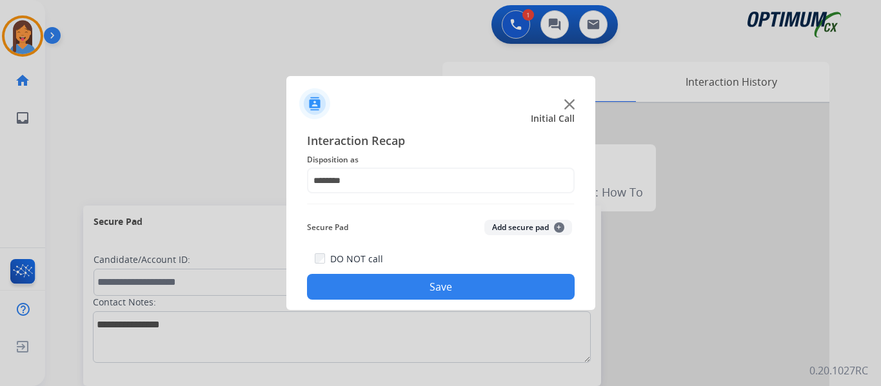
click at [407, 284] on button "Save" at bounding box center [441, 287] width 268 height 26
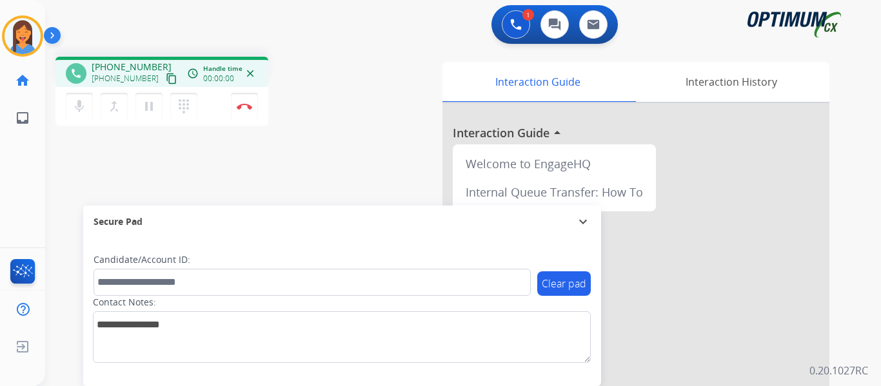
click at [166, 76] on mat-icon "content_copy" at bounding box center [172, 79] width 12 height 12
click at [245, 109] on img at bounding box center [244, 106] width 15 height 6
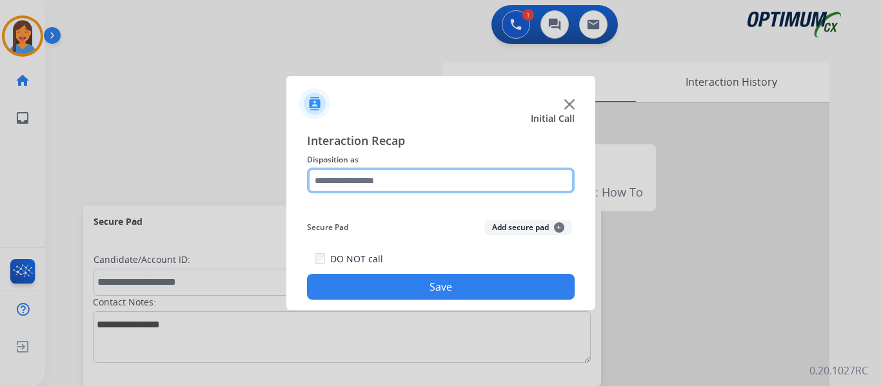
click at [424, 180] on input "text" at bounding box center [441, 181] width 268 height 26
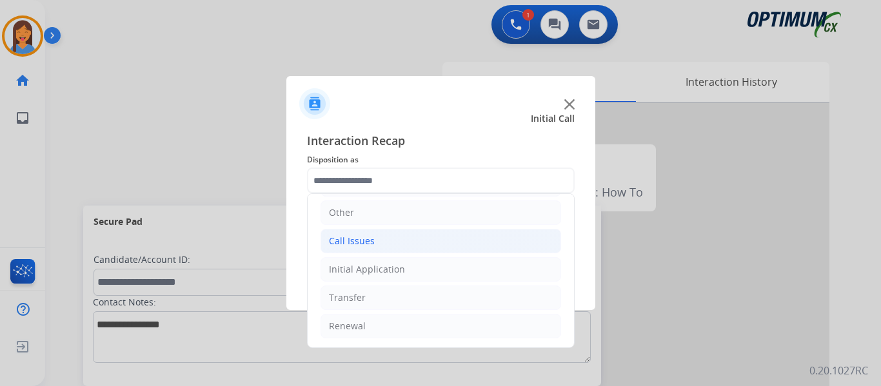
click at [355, 324] on div "Renewal" at bounding box center [347, 326] width 37 height 13
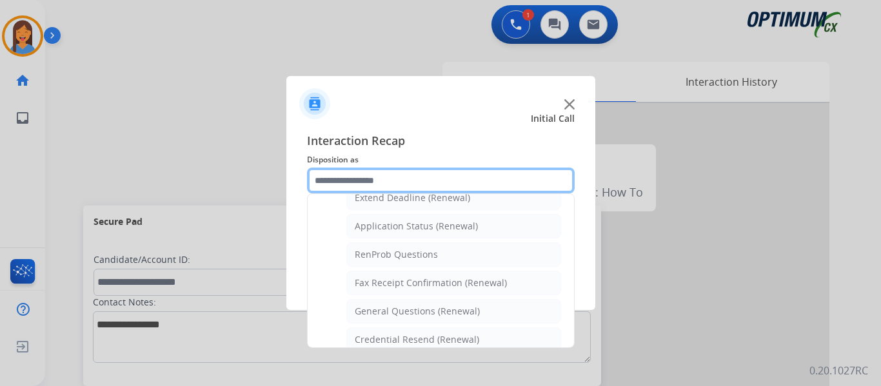
scroll to position [346, 0]
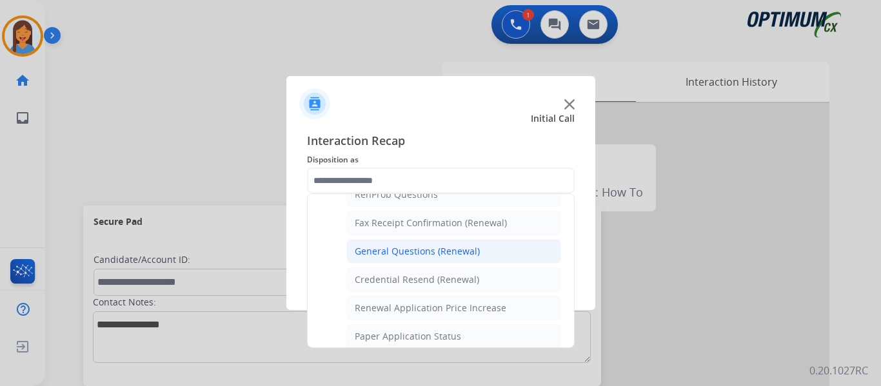
click at [404, 251] on div "General Questions (Renewal)" at bounding box center [417, 251] width 125 height 13
type input "**********"
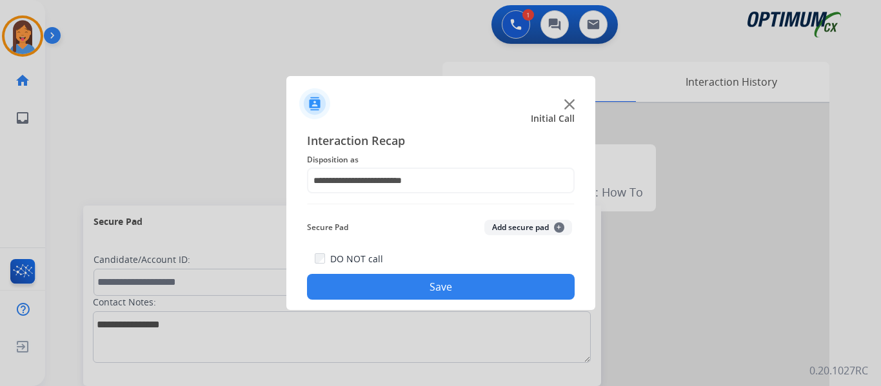
click at [419, 279] on button "Save" at bounding box center [441, 287] width 268 height 26
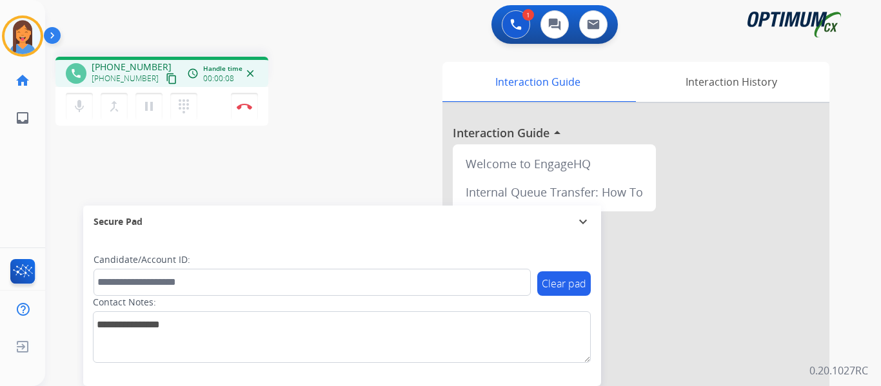
click at [166, 78] on mat-icon "content_copy" at bounding box center [172, 79] width 12 height 12
click at [183, 115] on button "dialpad Dialpad" at bounding box center [183, 106] width 27 height 27
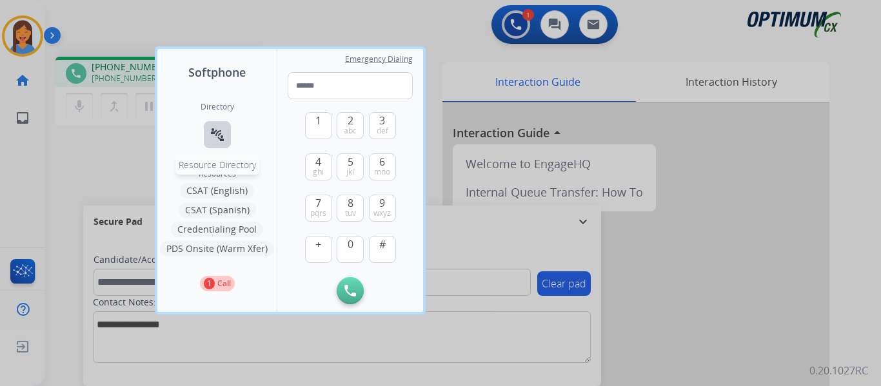
click at [218, 134] on mat-icon "connect_without_contact" at bounding box center [217, 134] width 15 height 15
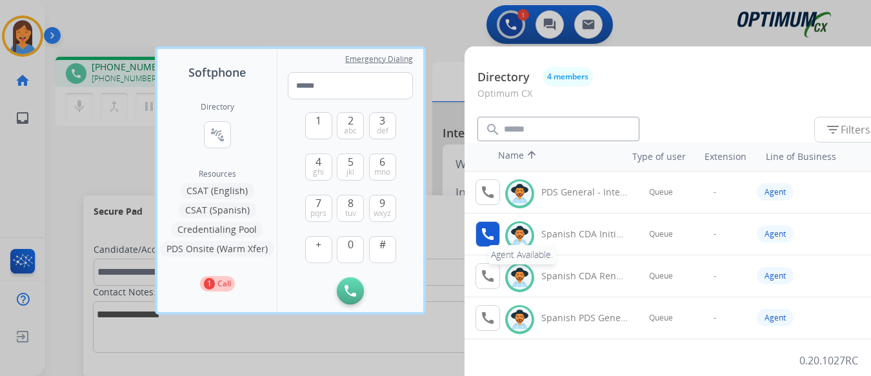
click at [493, 239] on mat-icon "call" at bounding box center [487, 233] width 15 height 15
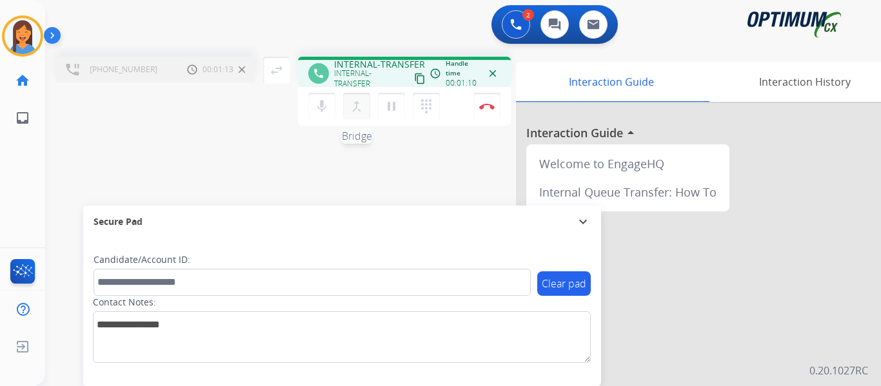
click at [359, 106] on mat-icon "merge_type" at bounding box center [356, 106] width 15 height 15
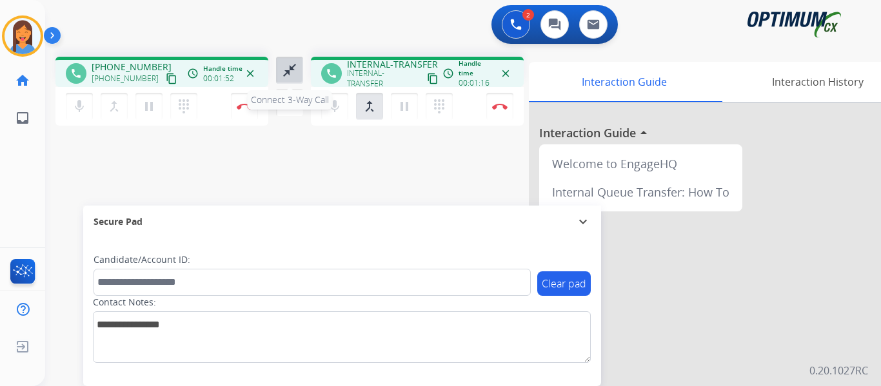
click at [284, 66] on mat-icon "close_fullscreen" at bounding box center [289, 70] width 15 height 15
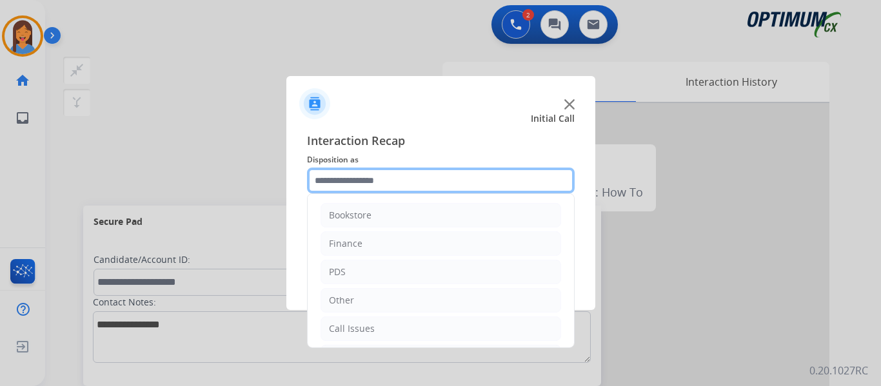
click at [374, 178] on input "text" at bounding box center [441, 181] width 268 height 26
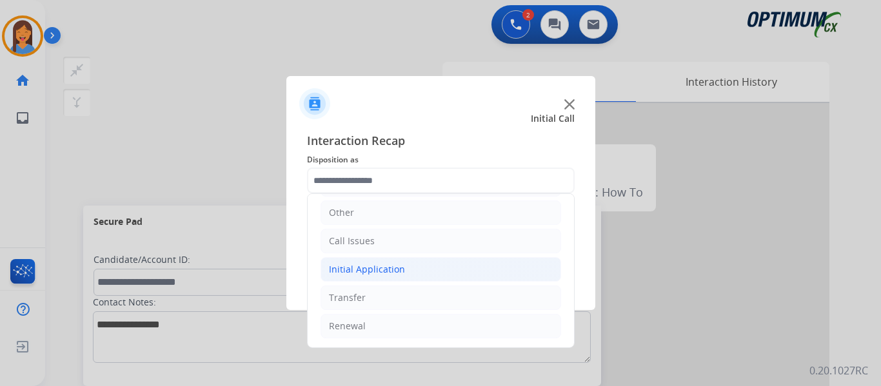
click at [359, 270] on div "Initial Application" at bounding box center [367, 269] width 76 height 13
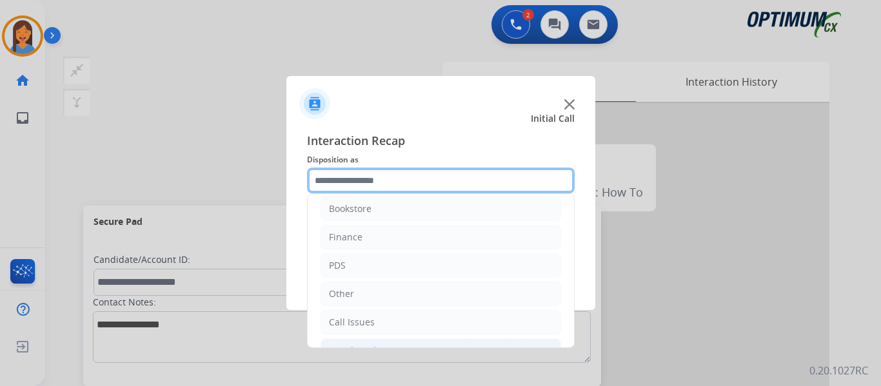
scroll to position [0, 0]
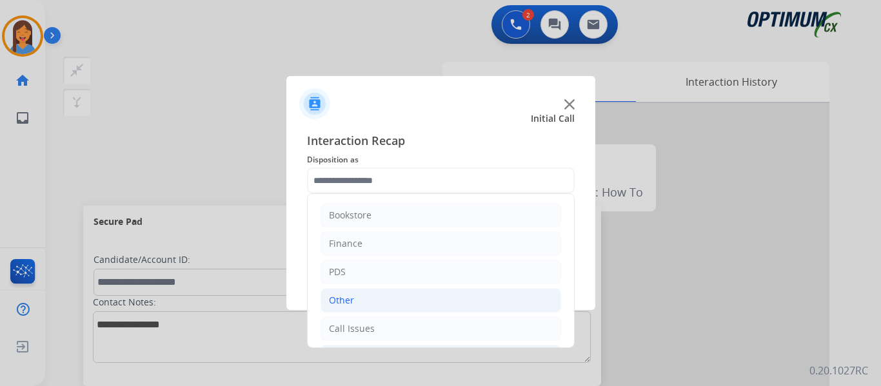
click at [342, 296] on div "Other" at bounding box center [341, 300] width 25 height 13
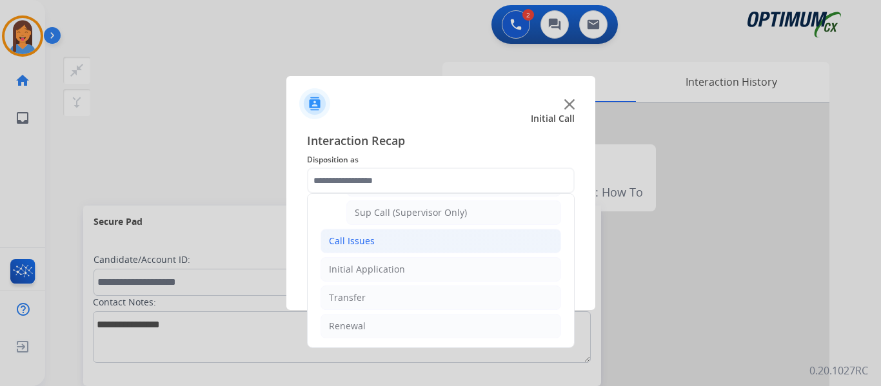
click at [364, 250] on li "Call Issues" at bounding box center [441, 241] width 241 height 25
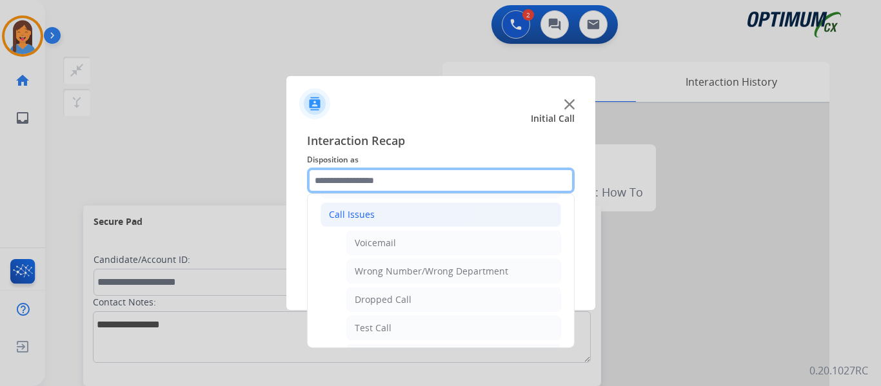
scroll to position [101, 0]
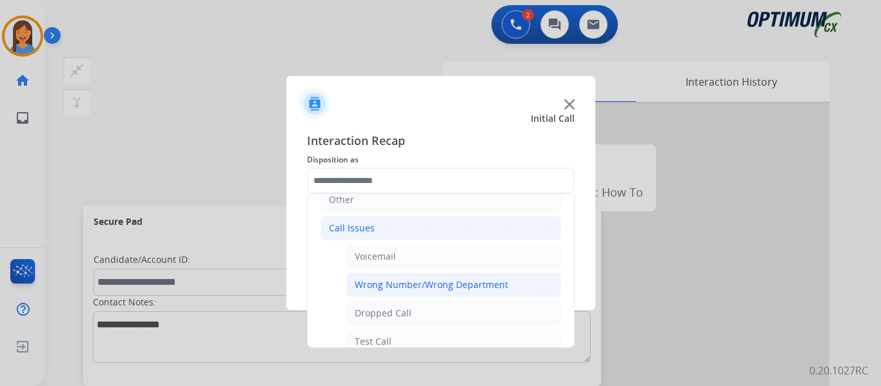
click at [392, 288] on div "Wrong Number/Wrong Department" at bounding box center [431, 285] width 153 height 13
type input "**********"
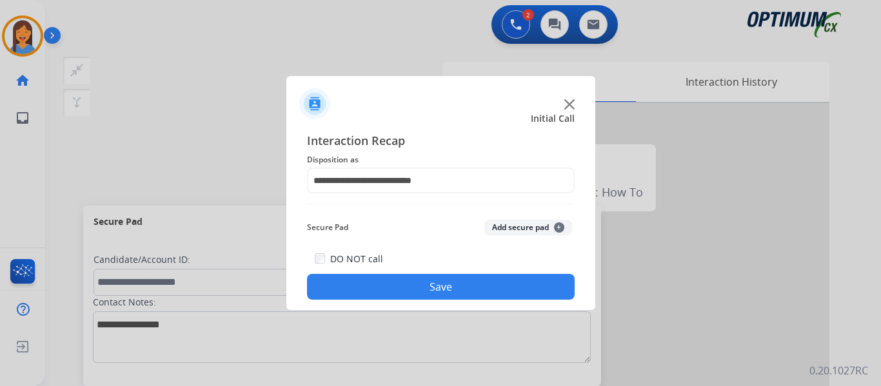
click at [395, 291] on button "Save" at bounding box center [441, 287] width 268 height 26
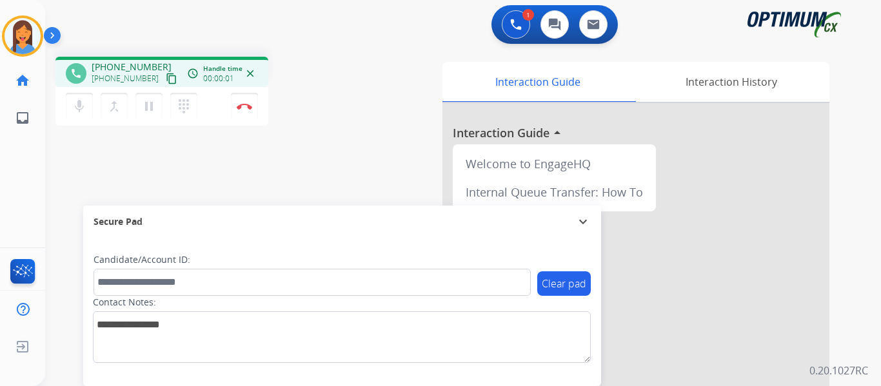
click at [166, 79] on mat-icon "content_copy" at bounding box center [172, 79] width 12 height 12
click at [244, 110] on button "Disconnect" at bounding box center [244, 106] width 27 height 27
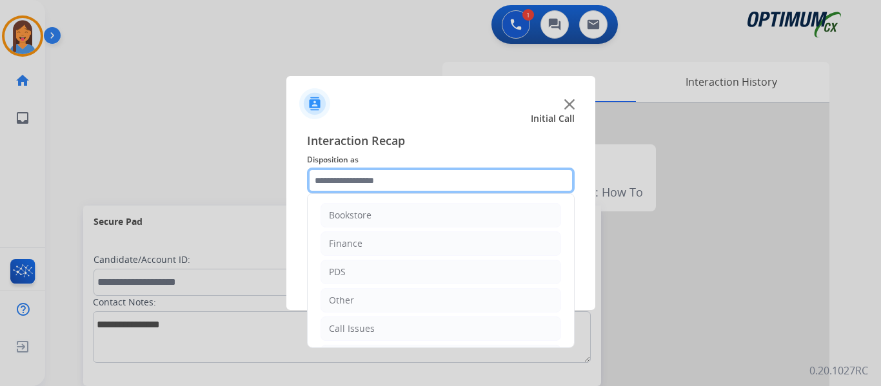
click at [344, 173] on input "text" at bounding box center [441, 181] width 268 height 26
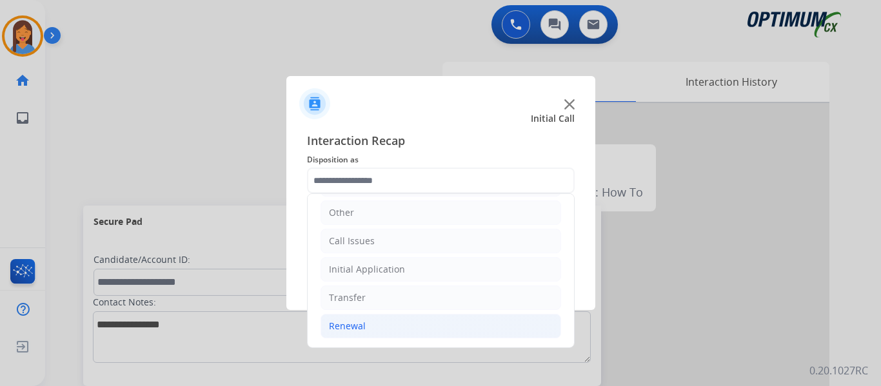
click at [370, 330] on li "Renewal" at bounding box center [441, 326] width 241 height 25
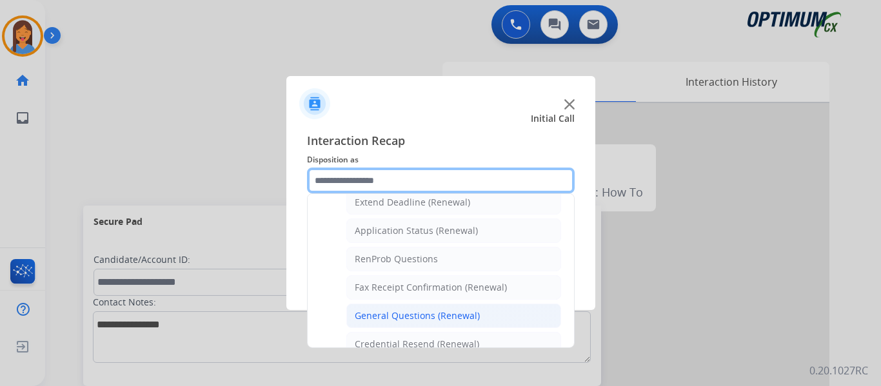
scroll to position [346, 0]
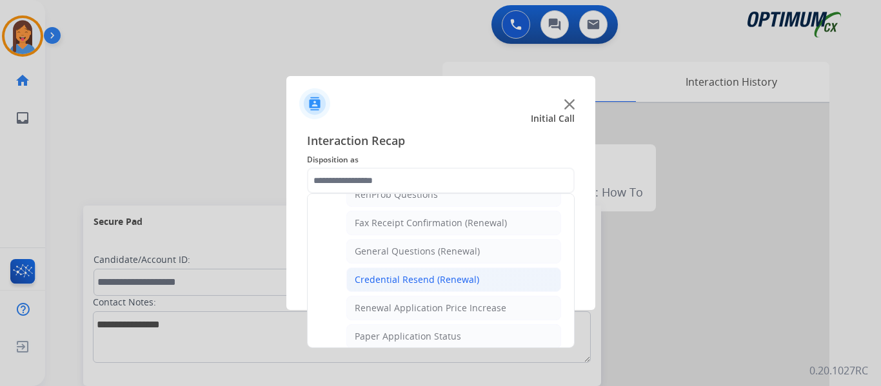
click at [411, 286] on div "Credential Resend (Renewal)" at bounding box center [417, 279] width 124 height 13
type input "**********"
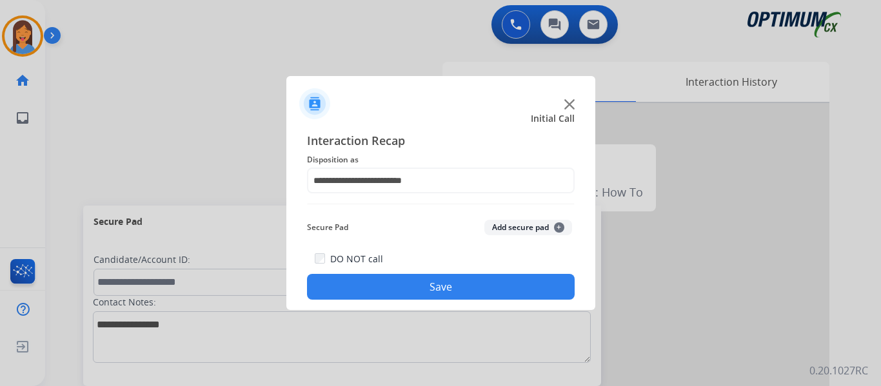
click at [424, 292] on button "Save" at bounding box center [441, 287] width 268 height 26
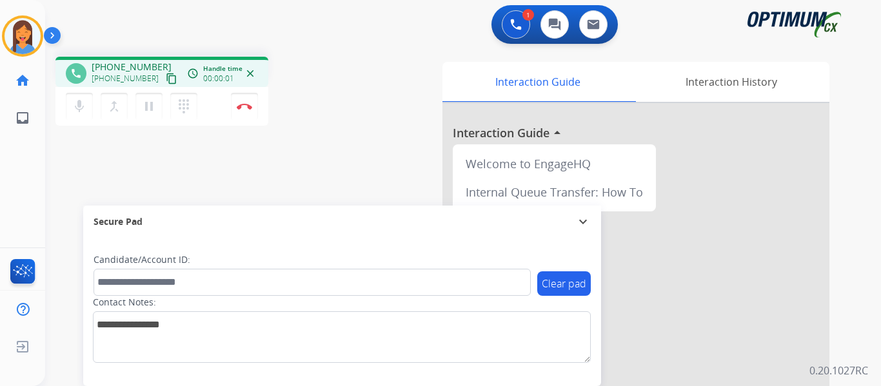
click at [166, 78] on mat-icon "content_copy" at bounding box center [172, 79] width 12 height 12
click at [246, 107] on img at bounding box center [244, 106] width 15 height 6
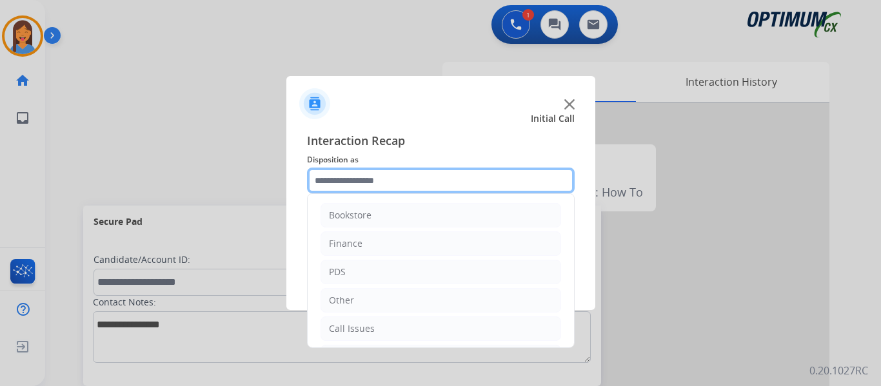
click at [374, 183] on input "text" at bounding box center [441, 181] width 268 height 26
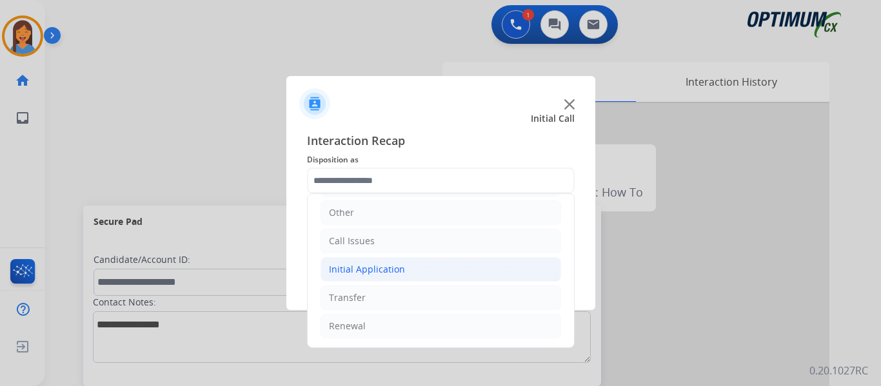
click at [393, 277] on li "Initial Application" at bounding box center [441, 269] width 241 height 25
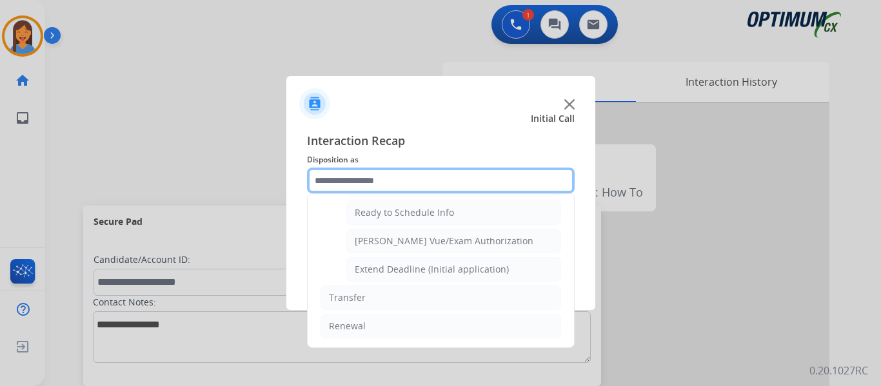
scroll to position [717, 0]
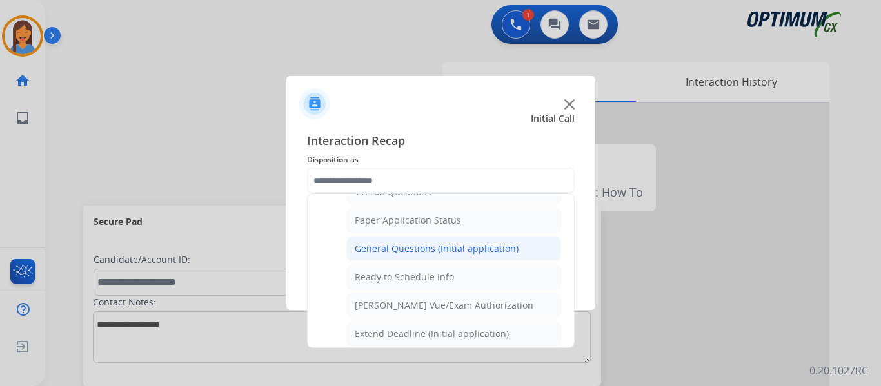
click at [404, 249] on div "General Questions (Initial application)" at bounding box center [437, 248] width 164 height 13
type input "**********"
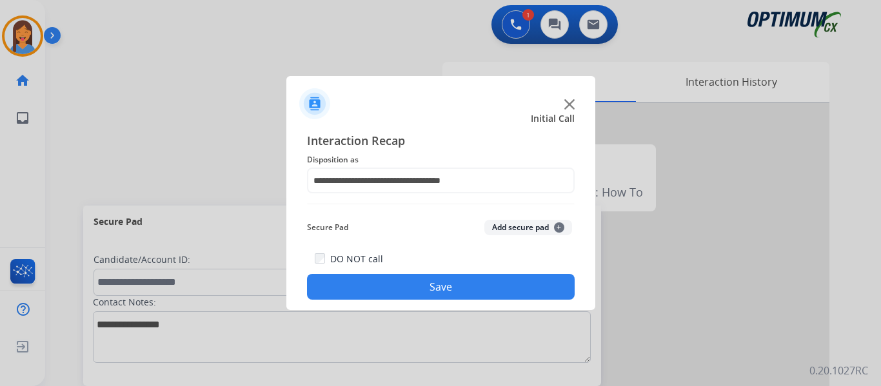
click at [424, 286] on button "Save" at bounding box center [441, 287] width 268 height 26
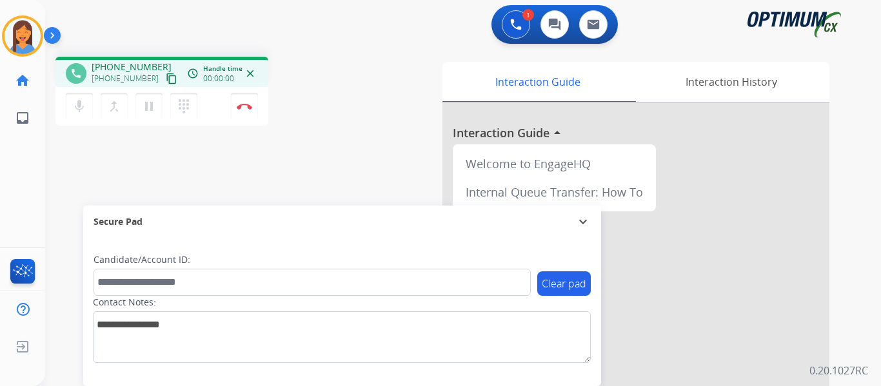
click at [166, 81] on mat-icon "content_copy" at bounding box center [172, 79] width 12 height 12
click at [241, 112] on button "Disconnect" at bounding box center [244, 106] width 27 height 27
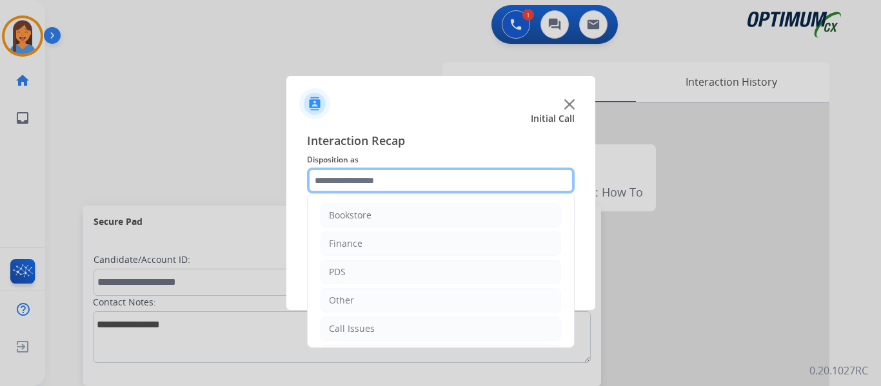
click at [359, 186] on input "text" at bounding box center [441, 181] width 268 height 26
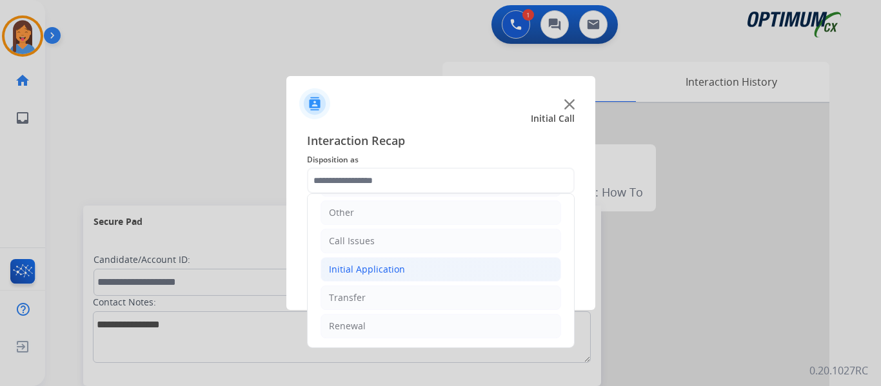
click at [360, 268] on div "Initial Application" at bounding box center [367, 269] width 76 height 13
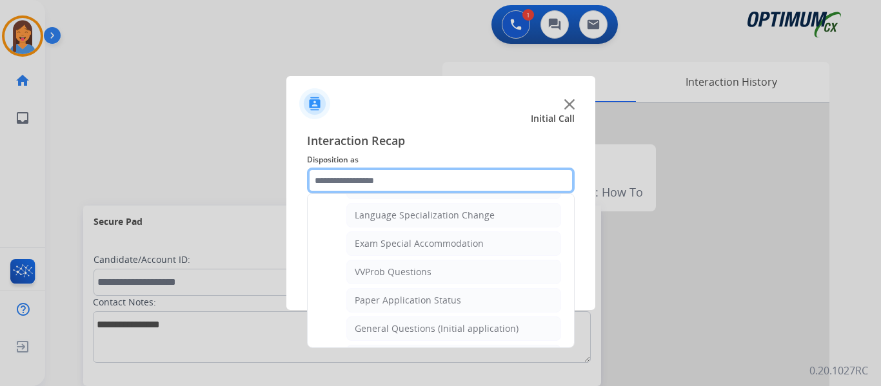
scroll to position [668, 0]
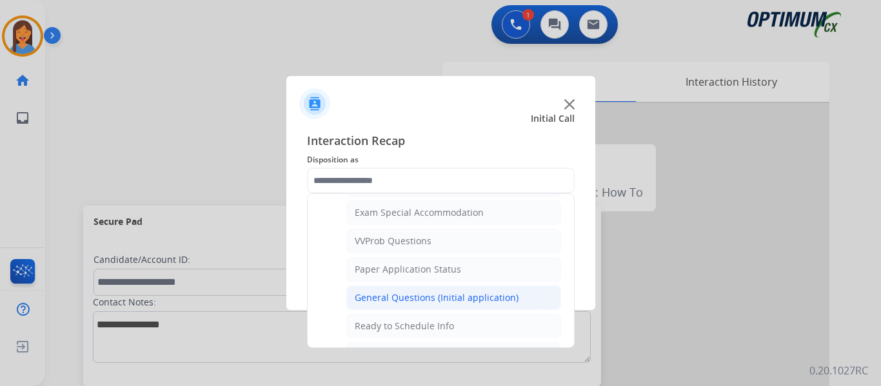
click at [397, 295] on div "General Questions (Initial application)" at bounding box center [437, 298] width 164 height 13
type input "**********"
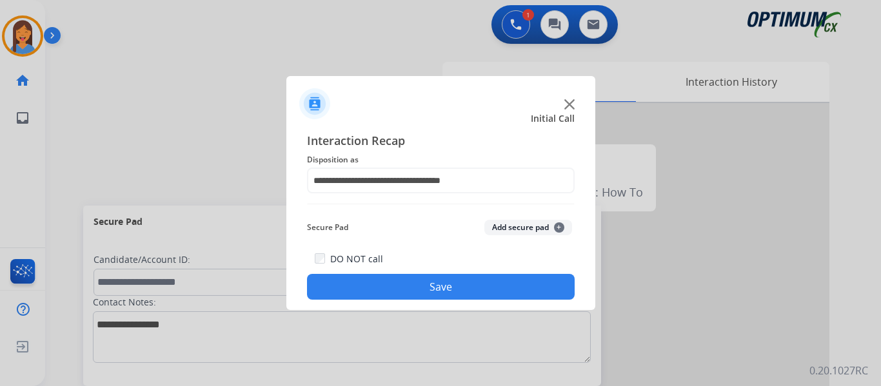
click at [398, 284] on button "Save" at bounding box center [441, 287] width 268 height 26
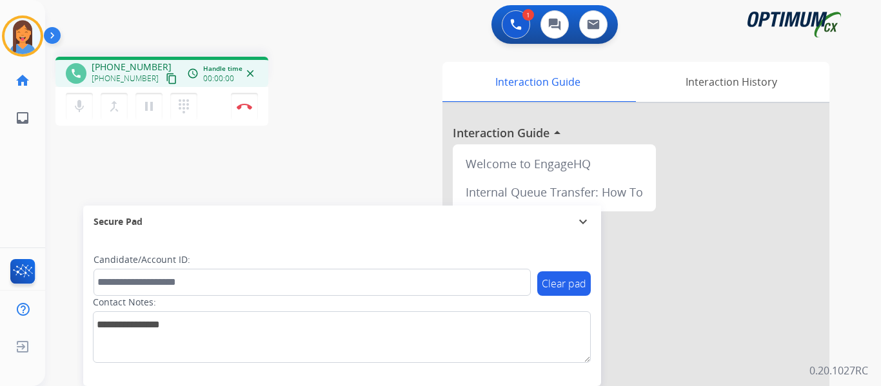
click at [166, 76] on mat-icon "content_copy" at bounding box center [172, 79] width 12 height 12
click at [187, 114] on mat-icon "dialpad" at bounding box center [183, 106] width 15 height 15
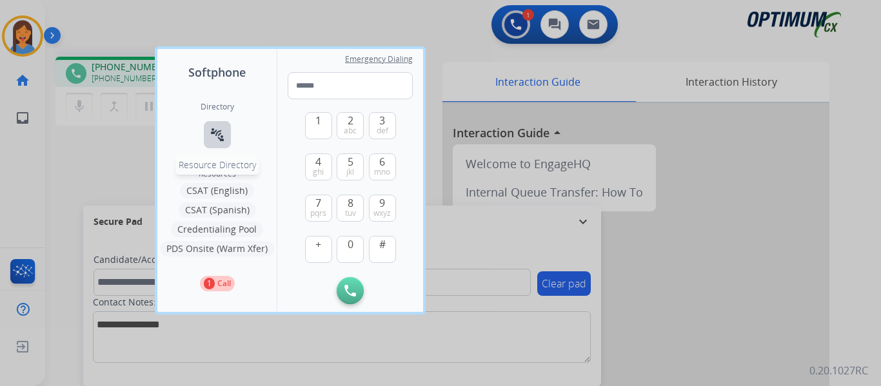
click at [218, 130] on mat-icon "connect_without_contact" at bounding box center [217, 134] width 15 height 15
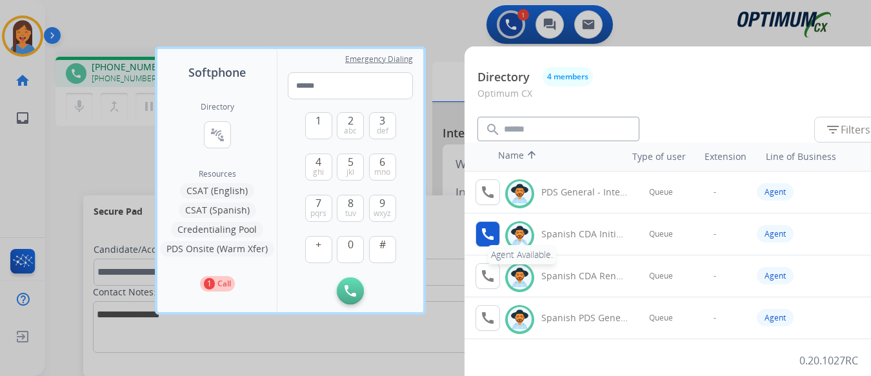
click at [487, 239] on mat-icon "call" at bounding box center [487, 233] width 15 height 15
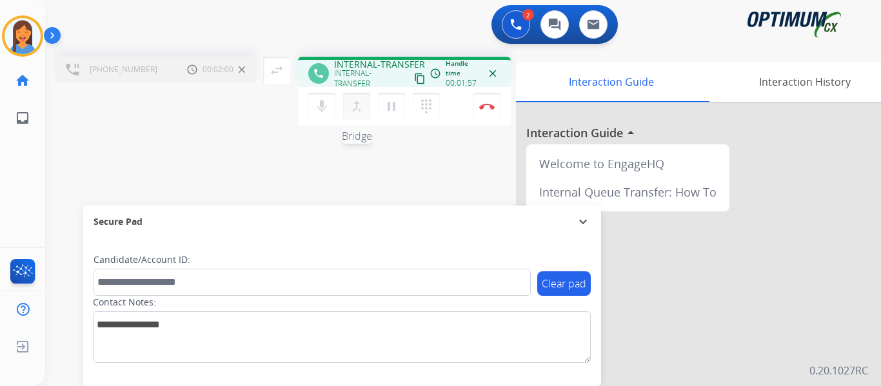
click at [352, 111] on mat-icon "merge_type" at bounding box center [356, 106] width 15 height 15
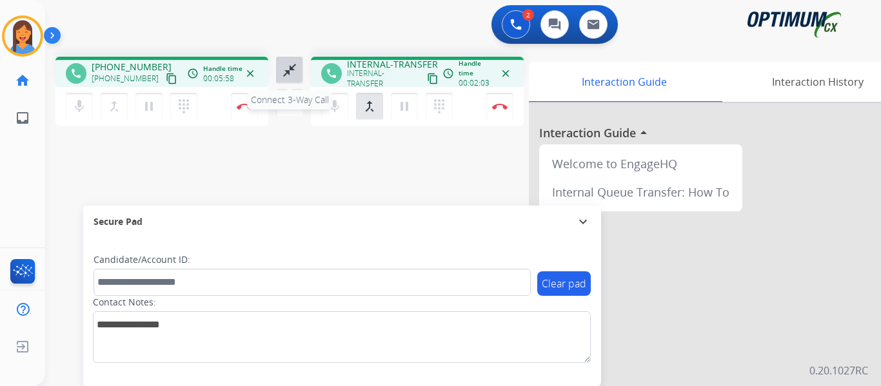
click at [287, 72] on mat-icon "close_fullscreen" at bounding box center [289, 70] width 15 height 15
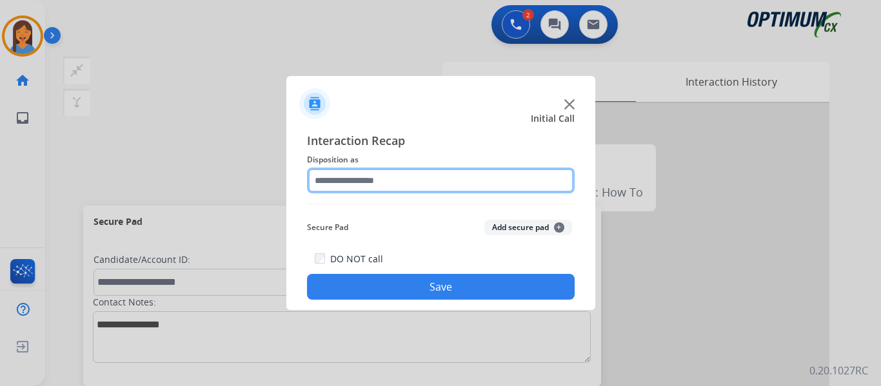
click at [372, 178] on input "text" at bounding box center [441, 181] width 268 height 26
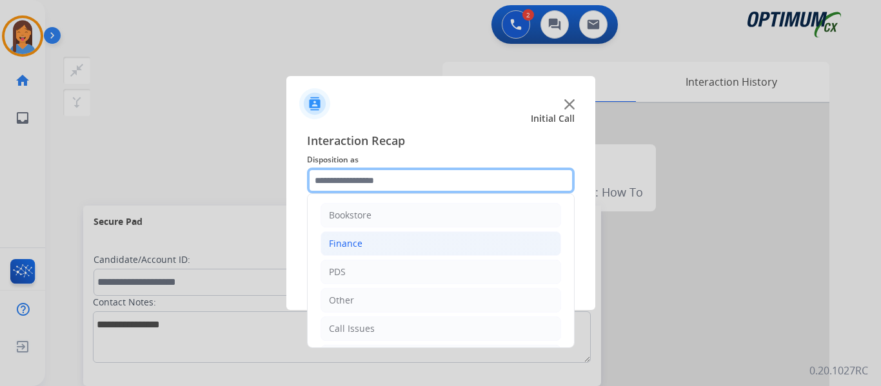
scroll to position [64, 0]
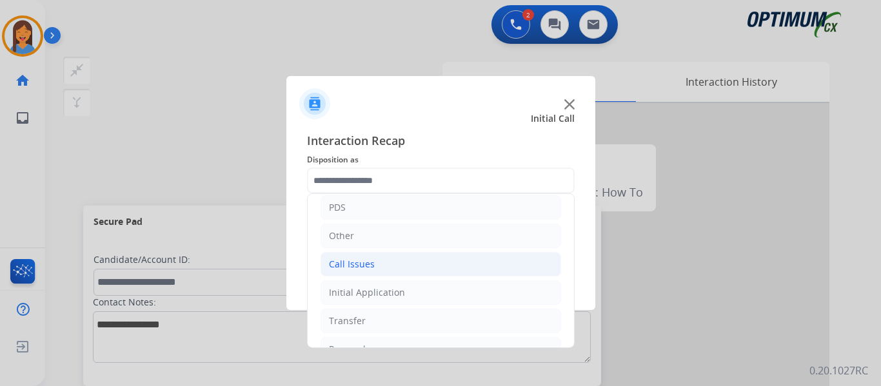
click at [386, 263] on li "Call Issues" at bounding box center [441, 264] width 241 height 25
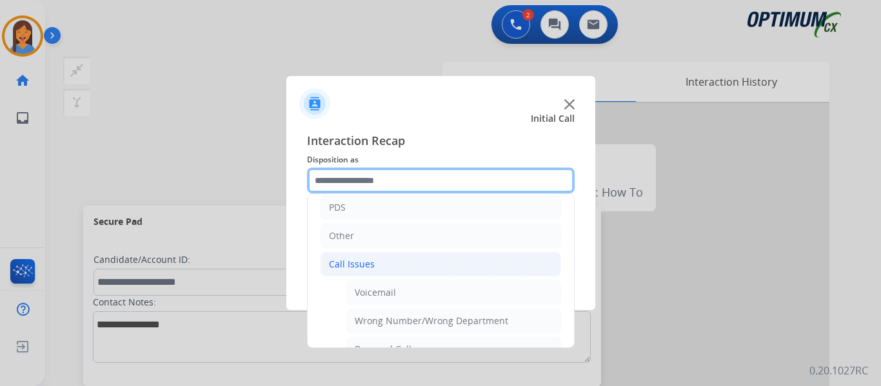
scroll to position [129, 0]
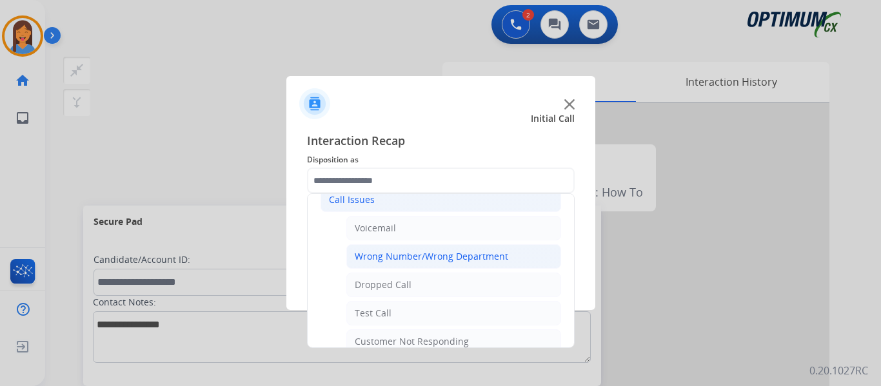
click at [419, 261] on div "Wrong Number/Wrong Department" at bounding box center [431, 256] width 153 height 13
type input "**********"
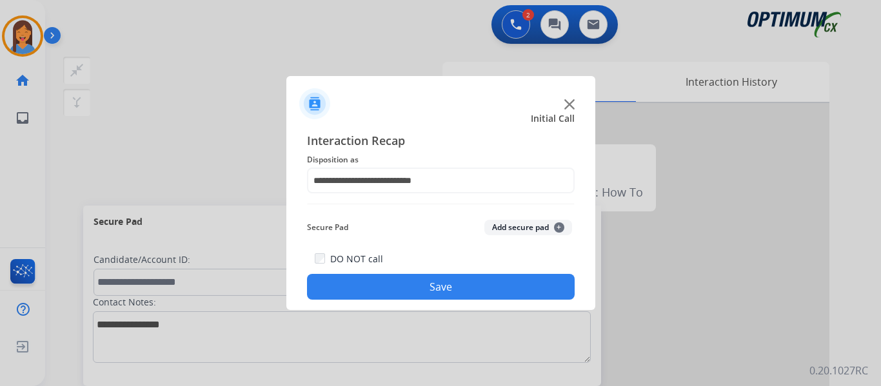
click at [439, 284] on button "Save" at bounding box center [441, 287] width 268 height 26
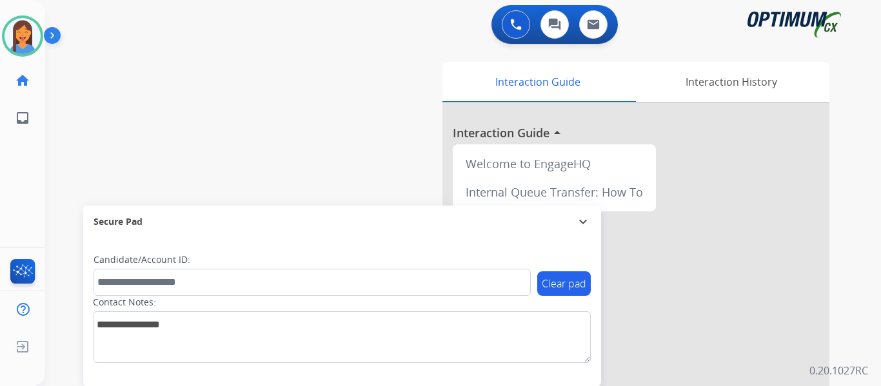
drag, startPoint x: 24, startPoint y: 38, endPoint x: 50, endPoint y: 52, distance: 29.7
click at [24, 38] on img at bounding box center [23, 36] width 36 height 36
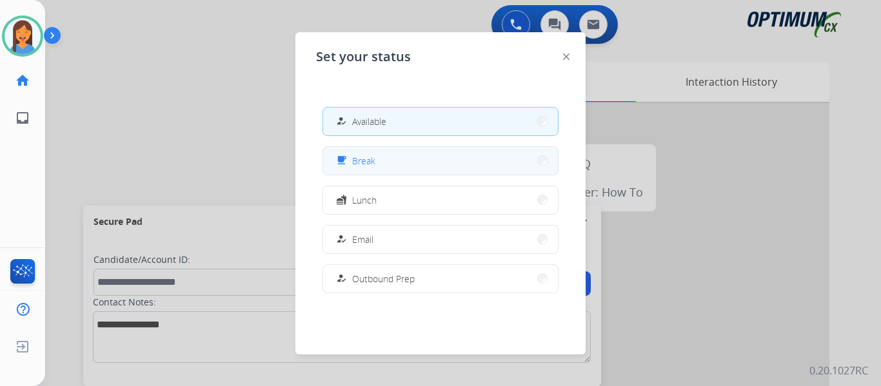
click at [348, 161] on div "free_breakfast" at bounding box center [342, 160] width 19 height 15
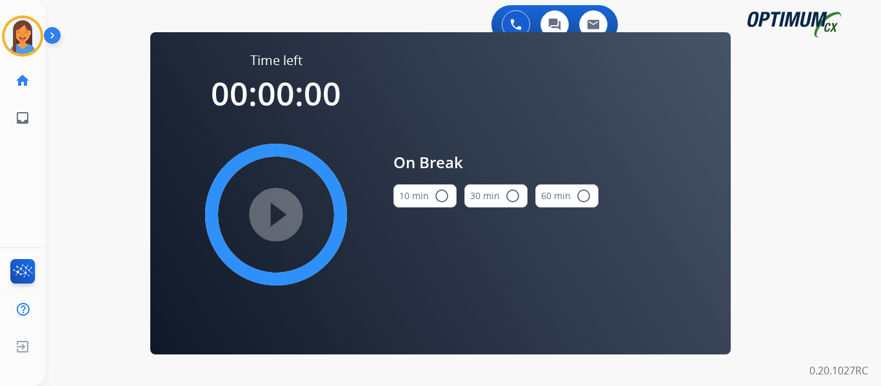
click at [416, 197] on button "10 min radio_button_unchecked" at bounding box center [424, 195] width 63 height 23
click at [268, 216] on mat-icon "play_circle_filled" at bounding box center [275, 214] width 15 height 15
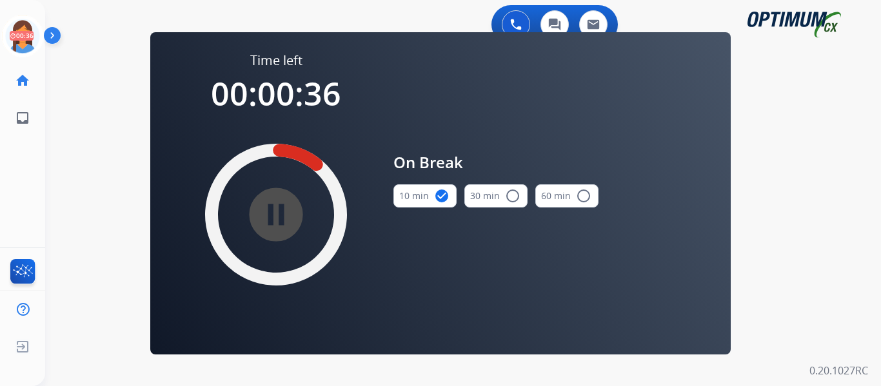
click at [235, 221] on div "pause_circle_filled" at bounding box center [275, 214] width 193 height 193
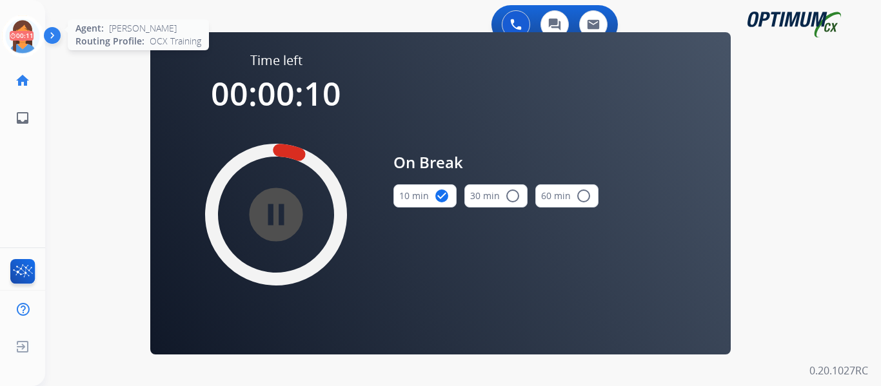
click at [26, 39] on icon at bounding box center [23, 36] width 42 height 42
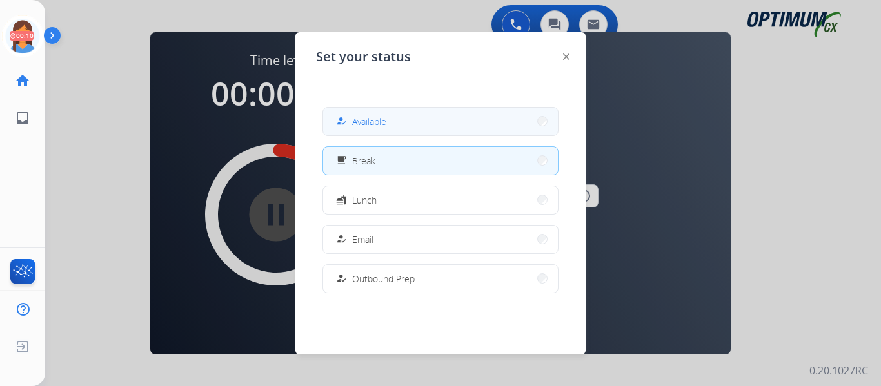
click at [365, 115] on span "Available" at bounding box center [369, 122] width 34 height 14
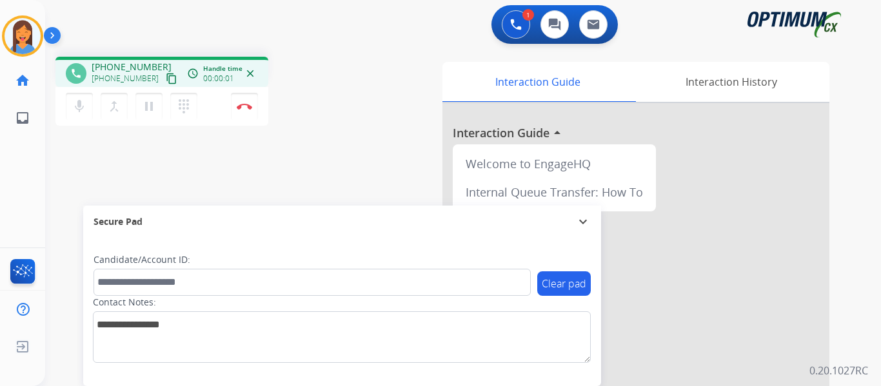
click at [166, 76] on mat-icon "content_copy" at bounding box center [172, 79] width 12 height 12
click at [246, 103] on button "Disconnect" at bounding box center [244, 106] width 27 height 27
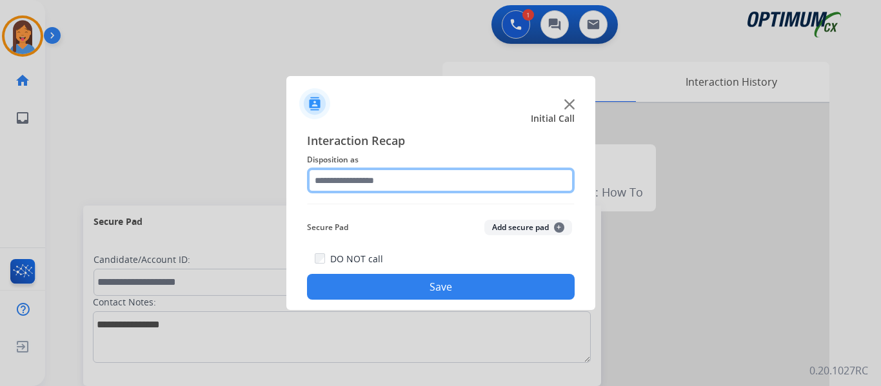
click at [396, 180] on input "text" at bounding box center [441, 181] width 268 height 26
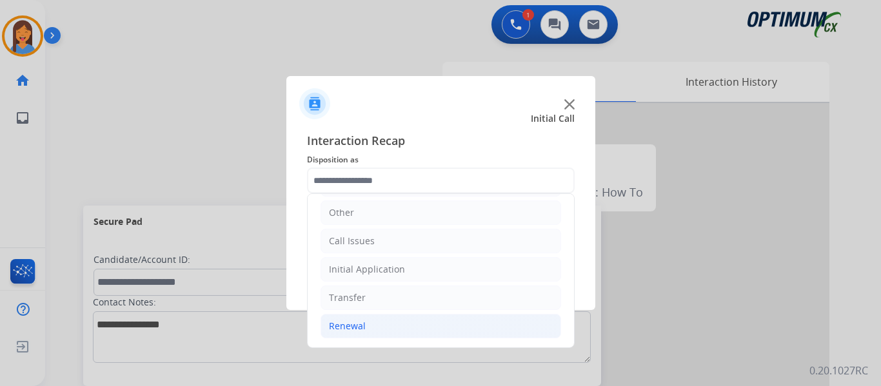
click at [351, 325] on div "Renewal" at bounding box center [347, 326] width 37 height 13
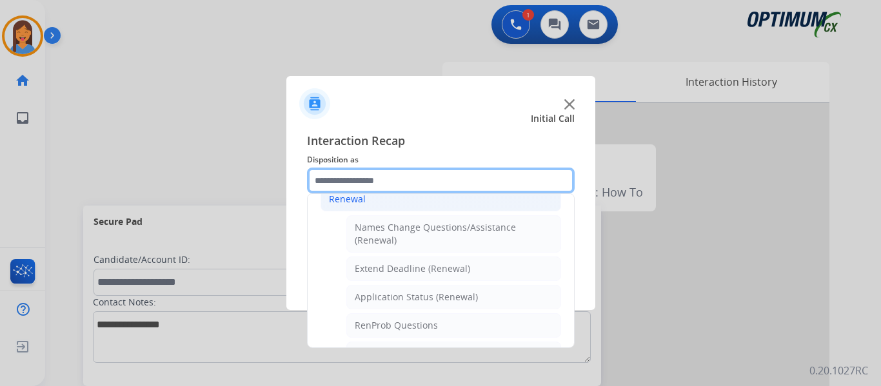
scroll to position [281, 0]
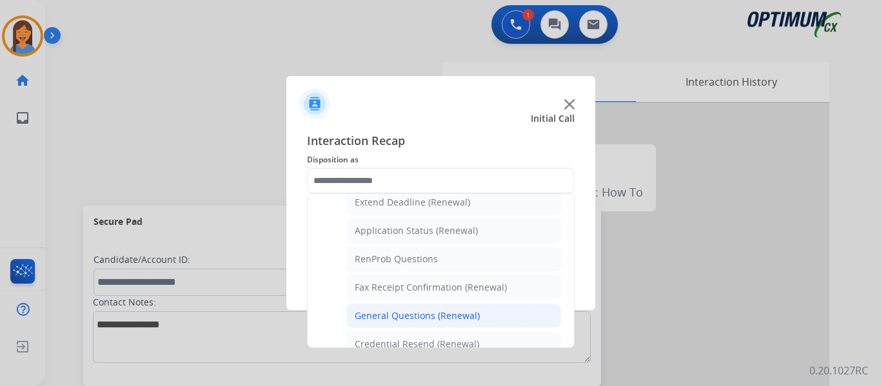
click at [420, 312] on div "General Questions (Renewal)" at bounding box center [417, 316] width 125 height 13
type input "**********"
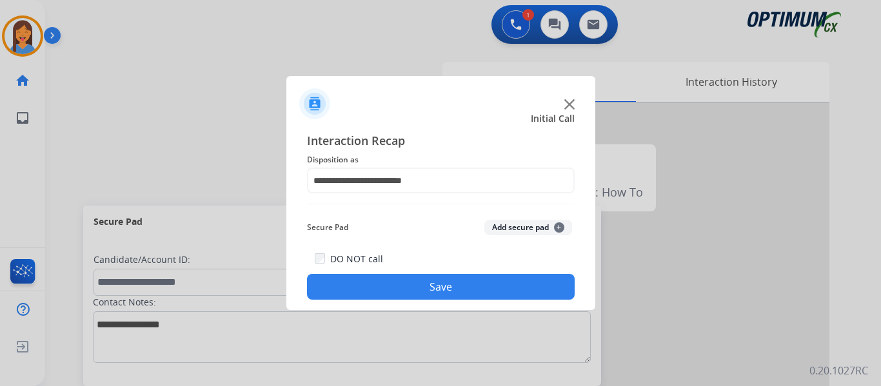
click at [446, 288] on button "Save" at bounding box center [441, 287] width 268 height 26
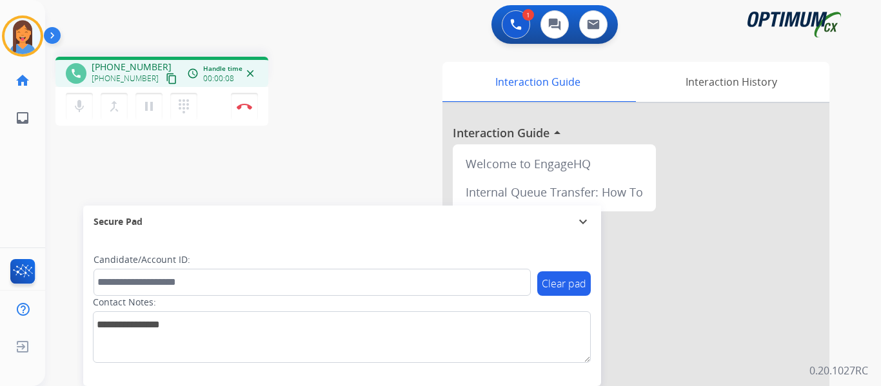
click at [166, 79] on mat-icon "content_copy" at bounding box center [172, 79] width 12 height 12
click at [166, 81] on mat-icon "content_copy" at bounding box center [172, 79] width 12 height 12
click at [246, 104] on img at bounding box center [244, 106] width 15 height 6
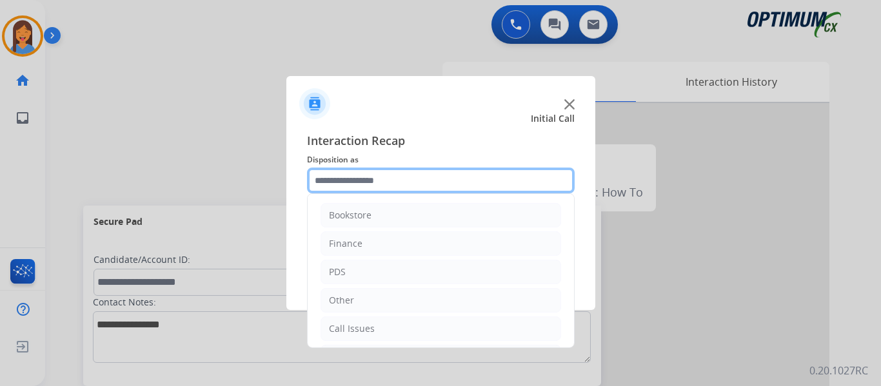
click at [353, 180] on input "text" at bounding box center [441, 181] width 268 height 26
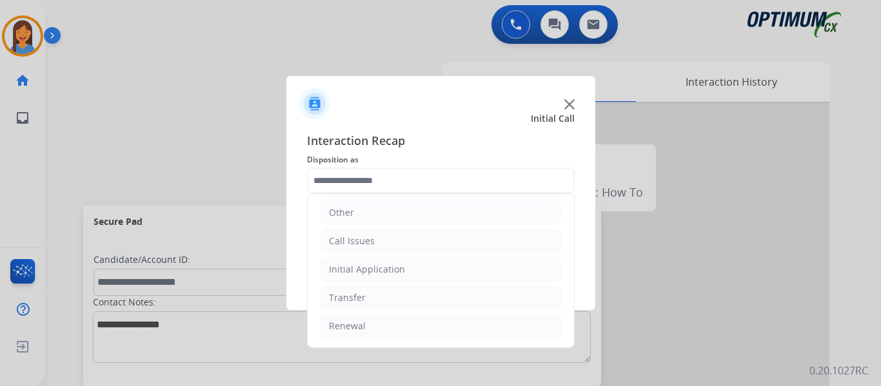
click at [388, 255] on ul "Bookstore Finance PDS Other Call Issues Initial Application Transfer Renewal" at bounding box center [441, 226] width 266 height 241
click at [392, 265] on div "Initial Application" at bounding box center [367, 269] width 76 height 13
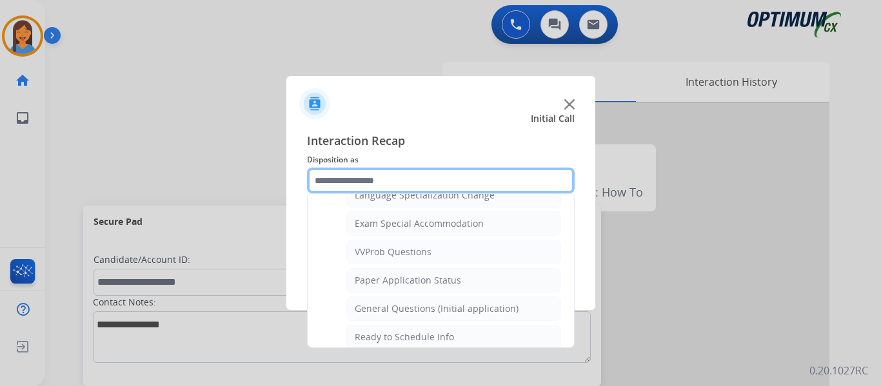
scroll to position [668, 0]
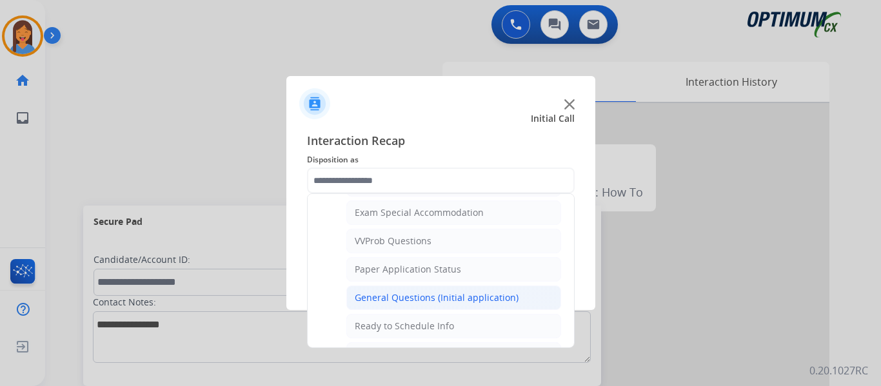
click at [418, 299] on div "General Questions (Initial application)" at bounding box center [437, 298] width 164 height 13
type input "**********"
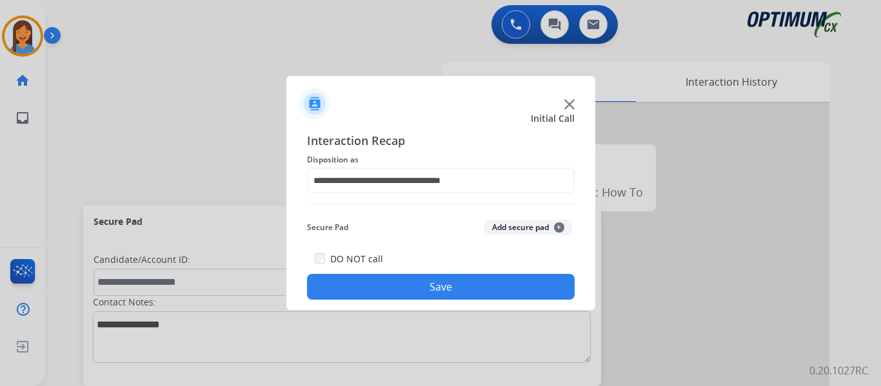
click at [423, 281] on button "Save" at bounding box center [441, 287] width 268 height 26
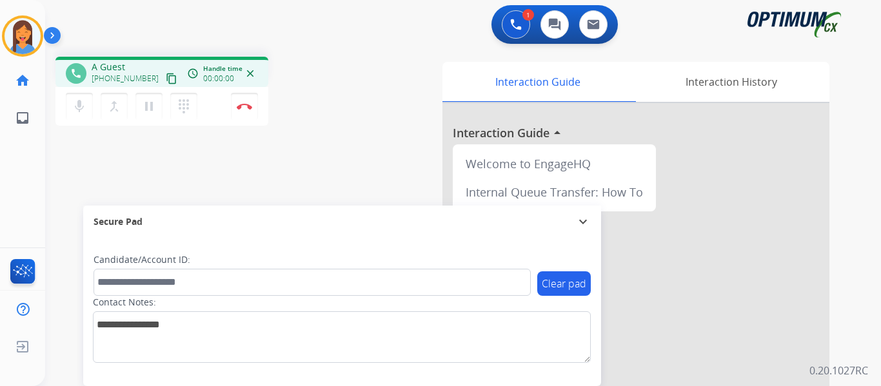
click at [166, 79] on mat-icon "content_copy" at bounding box center [172, 79] width 12 height 12
click at [248, 110] on button "Disconnect" at bounding box center [244, 106] width 27 height 27
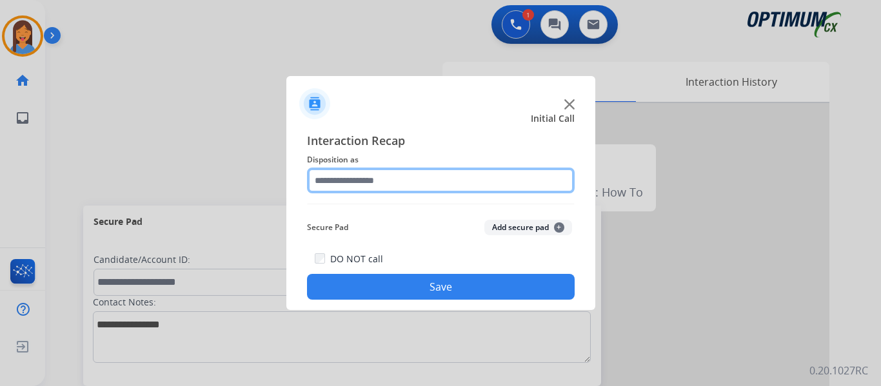
click at [359, 181] on input "text" at bounding box center [441, 181] width 268 height 26
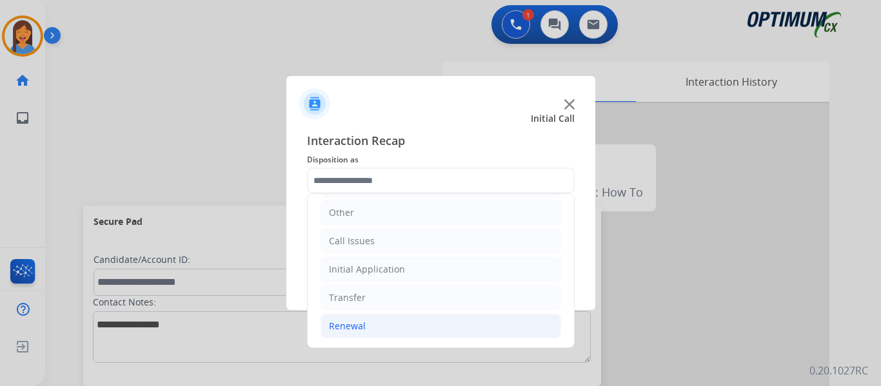
click at [361, 325] on div "Renewal" at bounding box center [347, 326] width 37 height 13
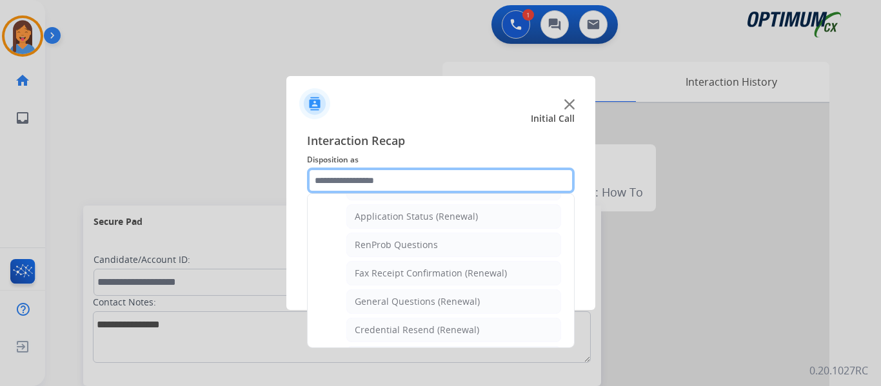
scroll to position [346, 0]
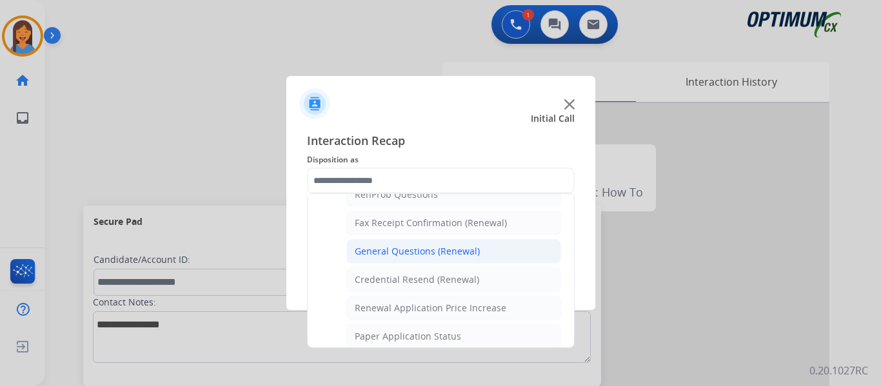
click at [399, 255] on div "General Questions (Renewal)" at bounding box center [417, 251] width 125 height 13
type input "**********"
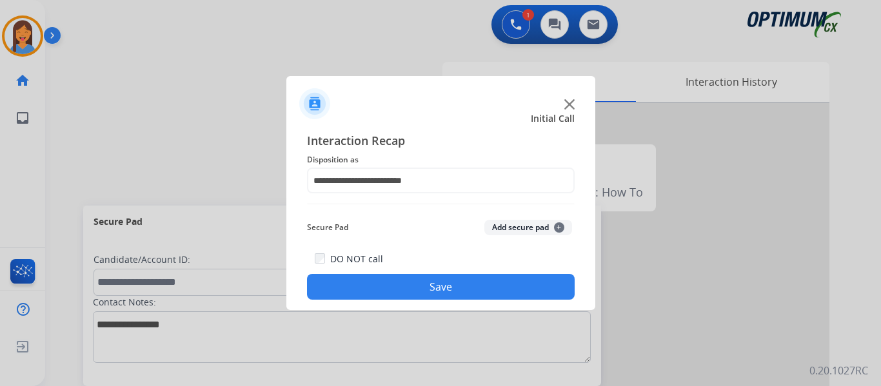
click at [422, 288] on button "Save" at bounding box center [441, 287] width 268 height 26
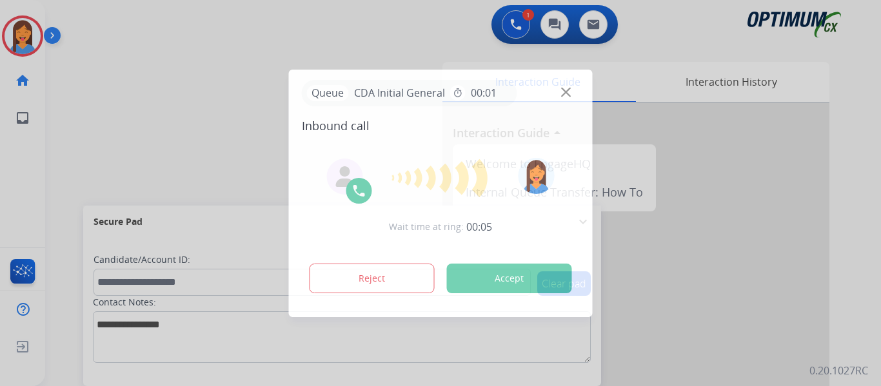
click at [24, 177] on div at bounding box center [440, 193] width 881 height 386
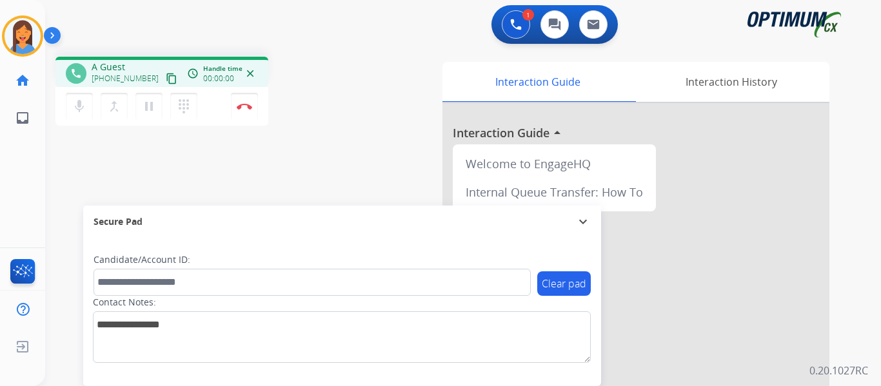
click at [166, 75] on mat-icon "content_copy" at bounding box center [172, 79] width 12 height 12
click at [242, 114] on button "Disconnect" at bounding box center [244, 106] width 27 height 27
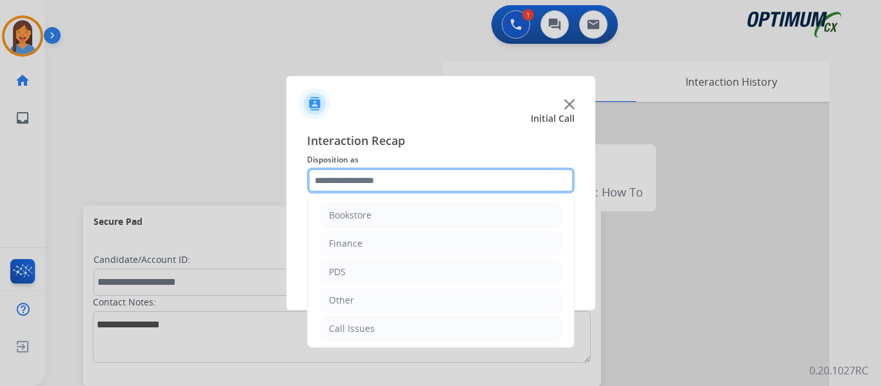
click at [395, 181] on input "text" at bounding box center [441, 181] width 268 height 26
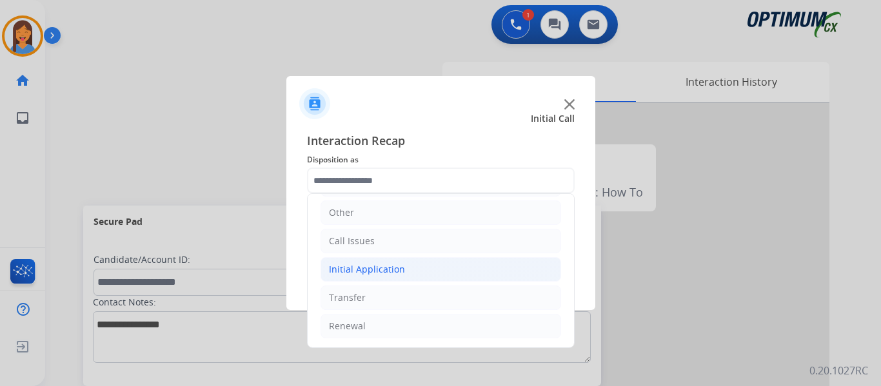
click at [378, 263] on div "Initial Application" at bounding box center [367, 269] width 76 height 13
click at [379, 330] on div "Appeals" at bounding box center [372, 326] width 35 height 13
type input "*******"
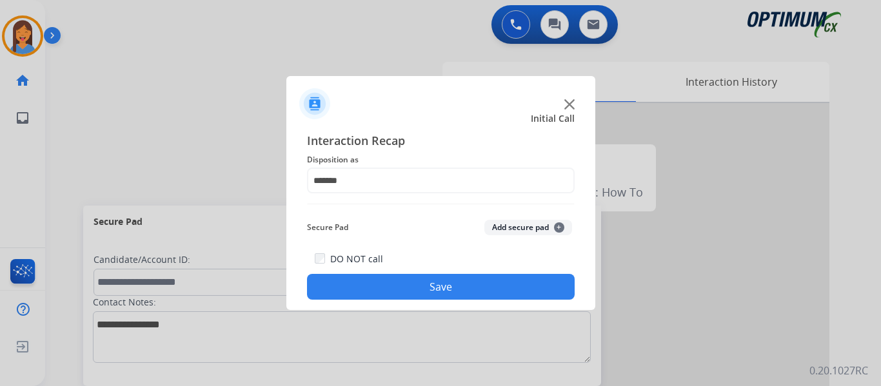
click at [414, 296] on button "Save" at bounding box center [441, 287] width 268 height 26
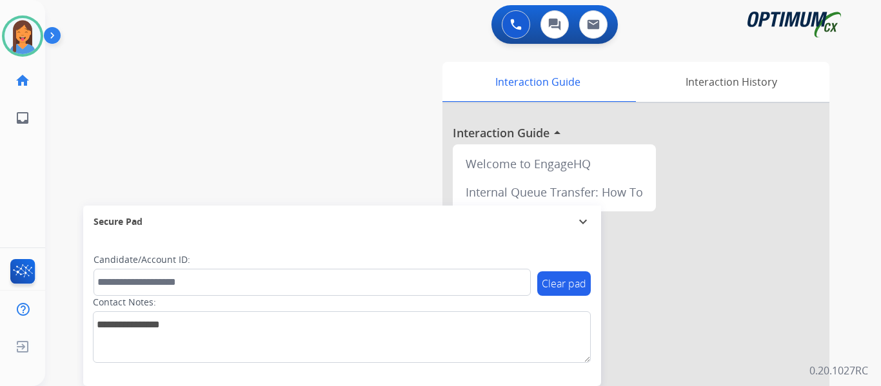
drag, startPoint x: 17, startPoint y: 39, endPoint x: 45, endPoint y: 42, distance: 27.9
click at [17, 39] on img at bounding box center [23, 36] width 36 height 36
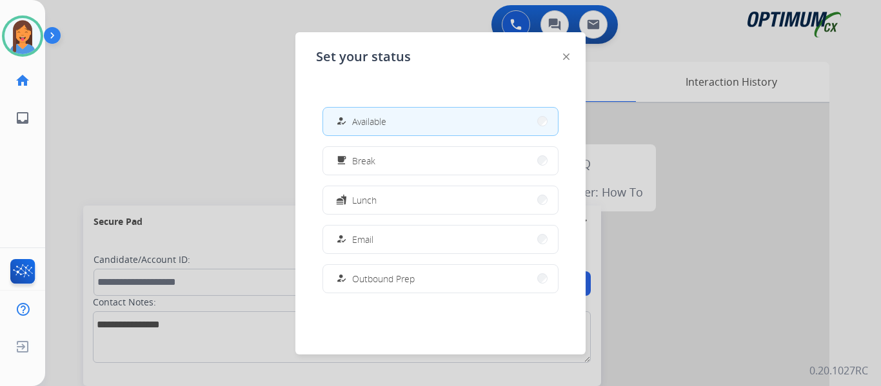
scroll to position [322, 0]
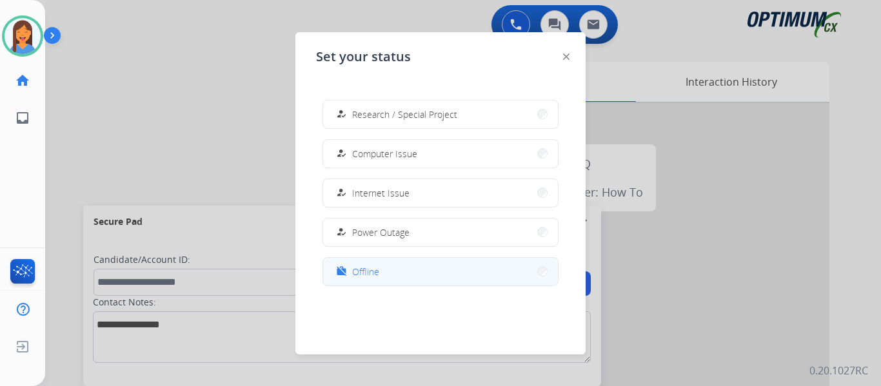
click at [357, 275] on span "Offline" at bounding box center [365, 272] width 27 height 14
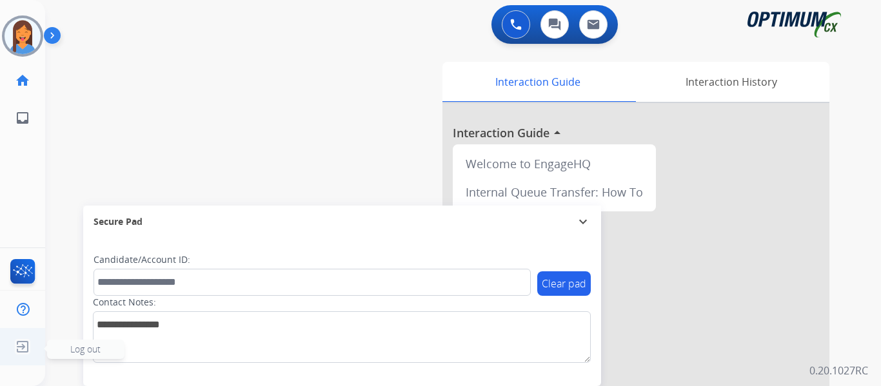
click at [25, 344] on img at bounding box center [22, 347] width 23 height 25
